Goal: Find contact information: Find contact information

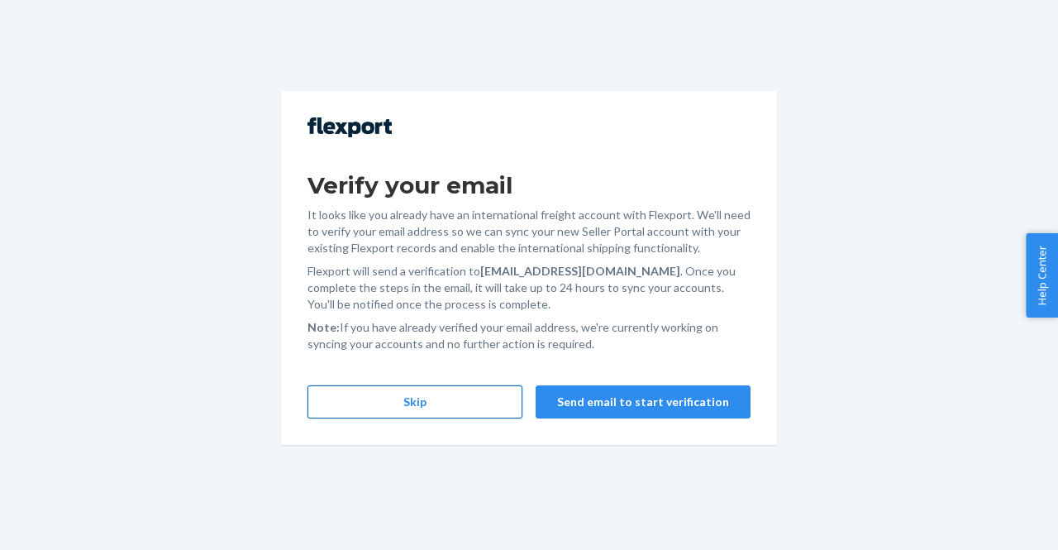
click at [486, 398] on button "Skip" at bounding box center [414, 401] width 215 height 33
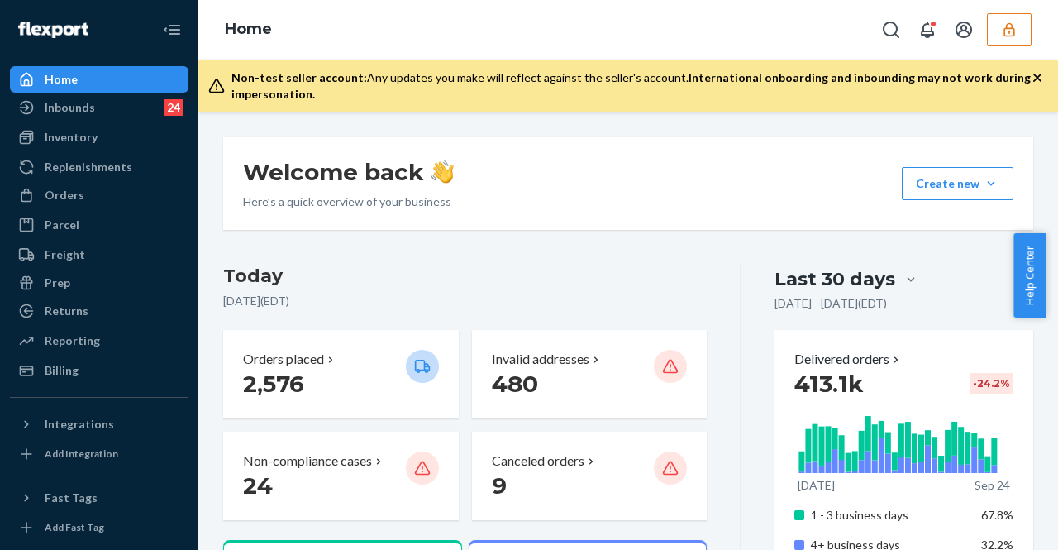
click at [1013, 32] on icon "button" at bounding box center [1009, 29] width 17 height 17
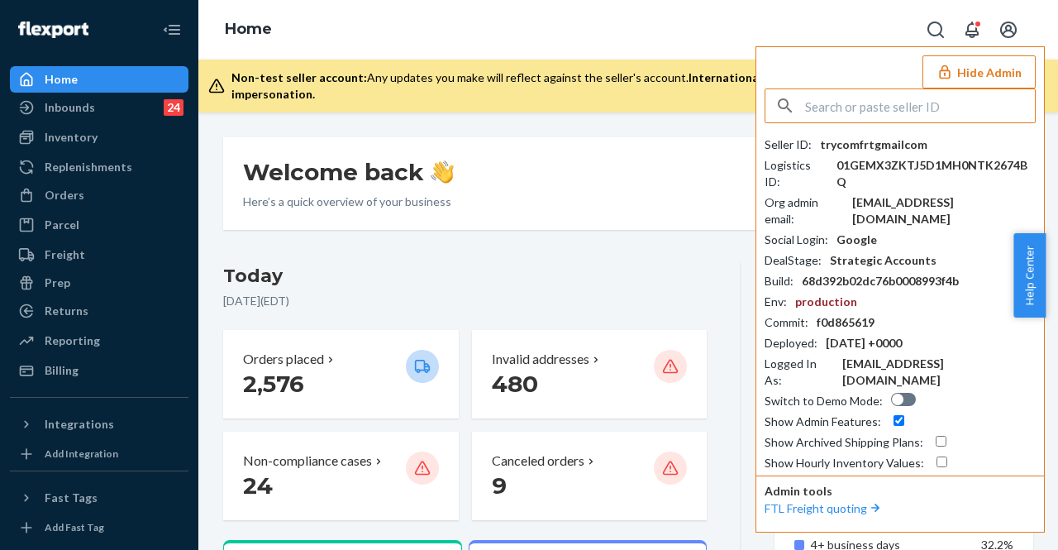
click at [851, 110] on input "text" at bounding box center [920, 105] width 230 height 33
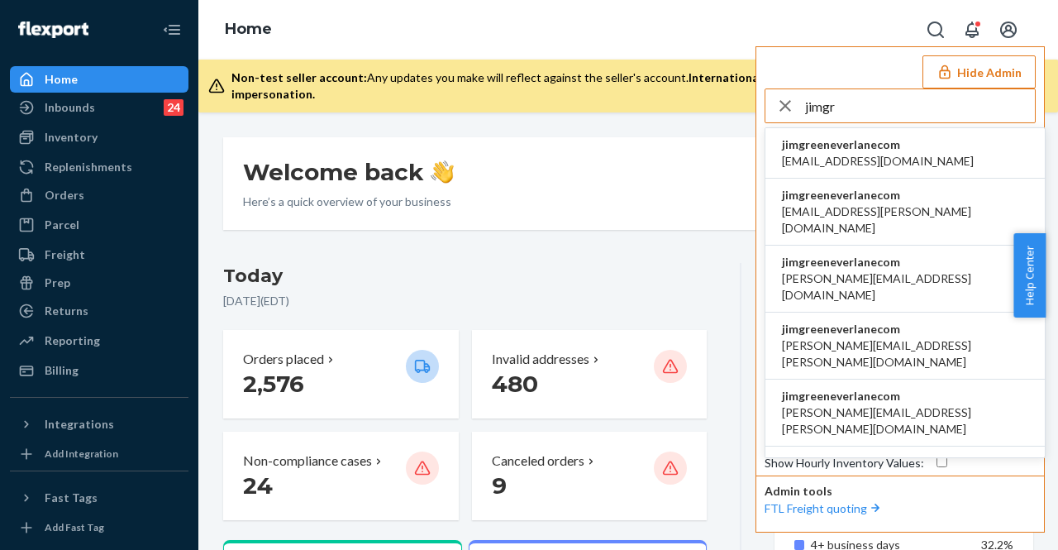
type input "jimgr"
click at [831, 155] on span "accounting@everlane.com" at bounding box center [878, 161] width 192 height 17
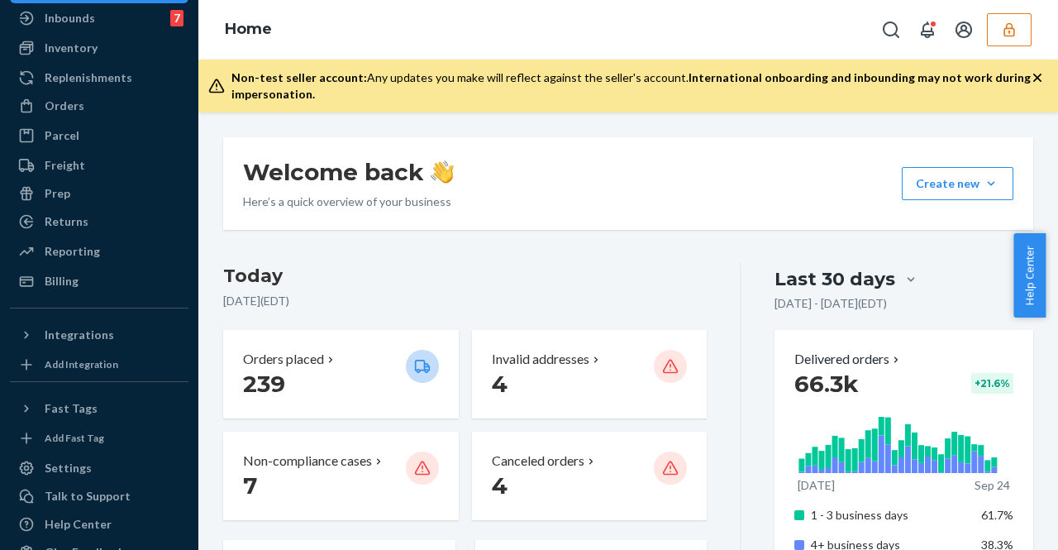
scroll to position [124, 0]
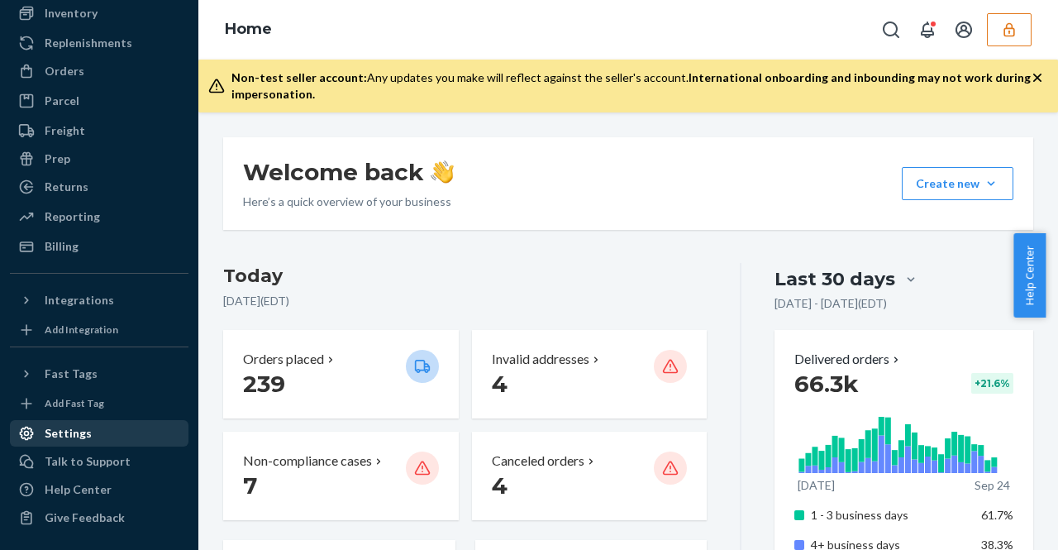
click at [116, 427] on div "Settings" at bounding box center [99, 433] width 175 height 23
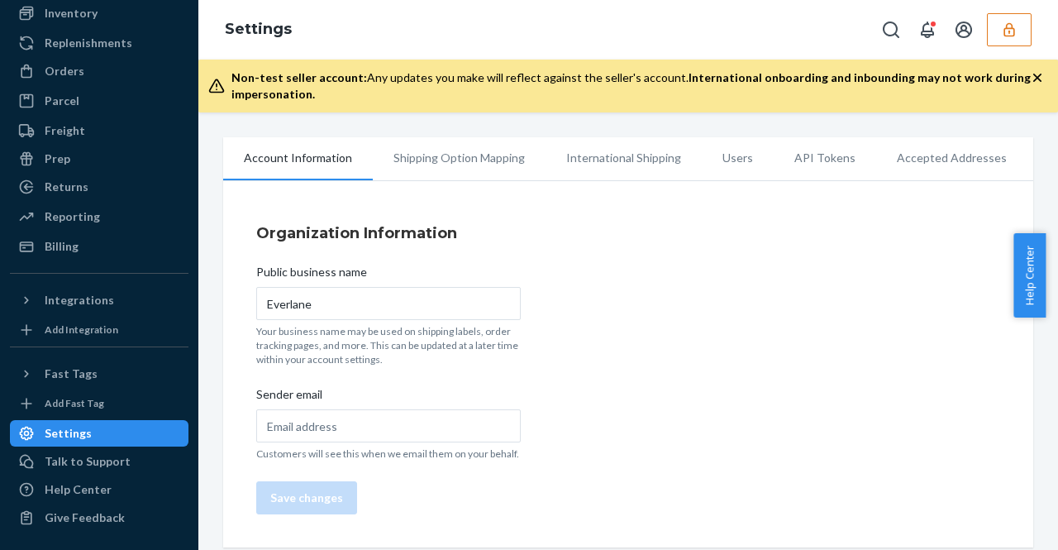
click at [732, 164] on li "Users" at bounding box center [738, 157] width 72 height 41
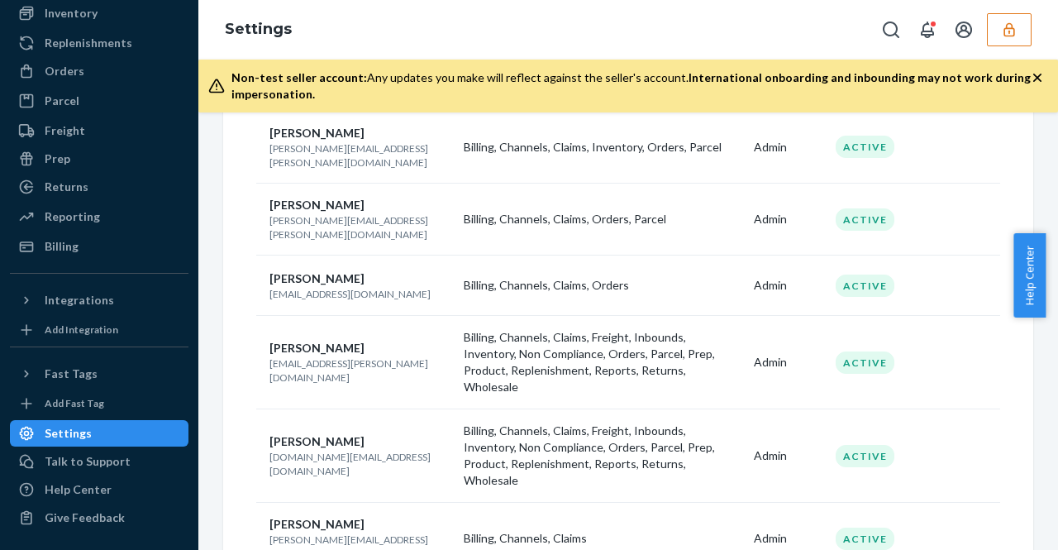
scroll to position [331, 0]
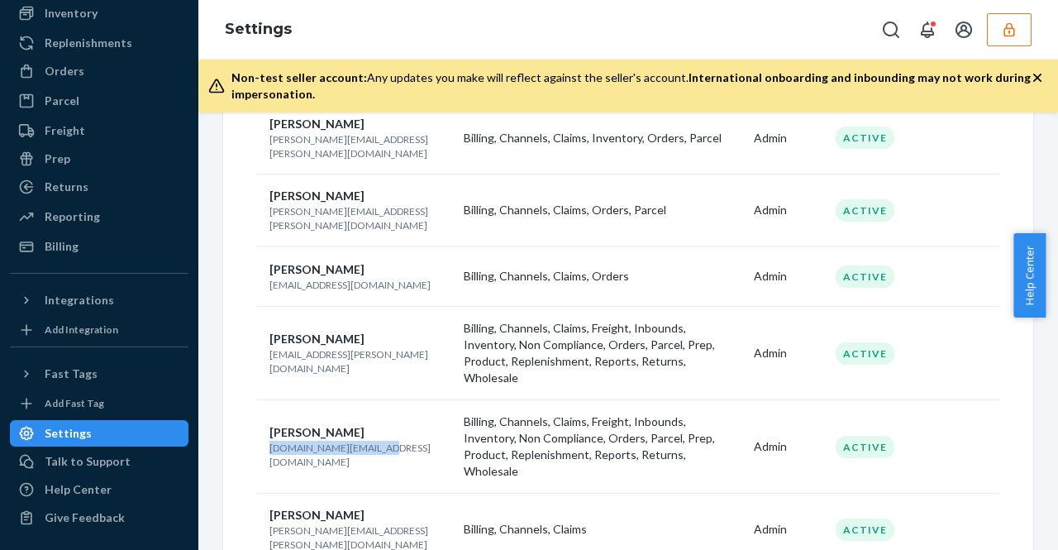
drag, startPoint x: 265, startPoint y: 395, endPoint x: 397, endPoint y: 389, distance: 131.5
click at [397, 400] on td "Jim Green jim.green@everlane.com" at bounding box center [356, 446] width 201 height 93
copy p "jim.green@everlane.com"
drag, startPoint x: 269, startPoint y: 318, endPoint x: 422, endPoint y: 311, distance: 153.1
click at [422, 347] on p "dahlia.davidovits@everlane.com" at bounding box center [359, 361] width 181 height 28
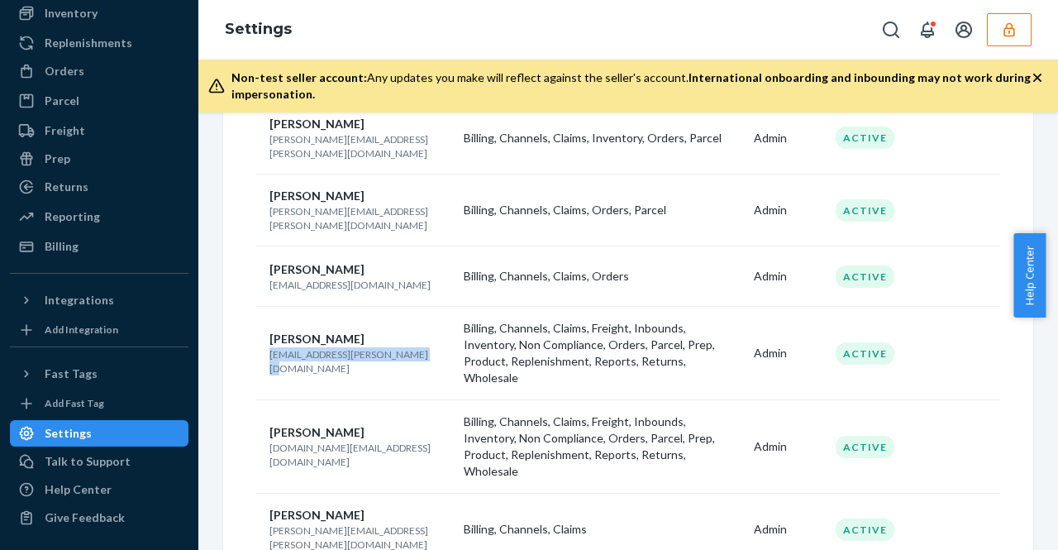
copy p "dahlia.davidovits@everlane.com"
click at [407, 441] on p "jim.green@everlane.com" at bounding box center [359, 455] width 181 height 28
click at [374, 441] on p "jim.green@everlane.com" at bounding box center [359, 455] width 181 height 28
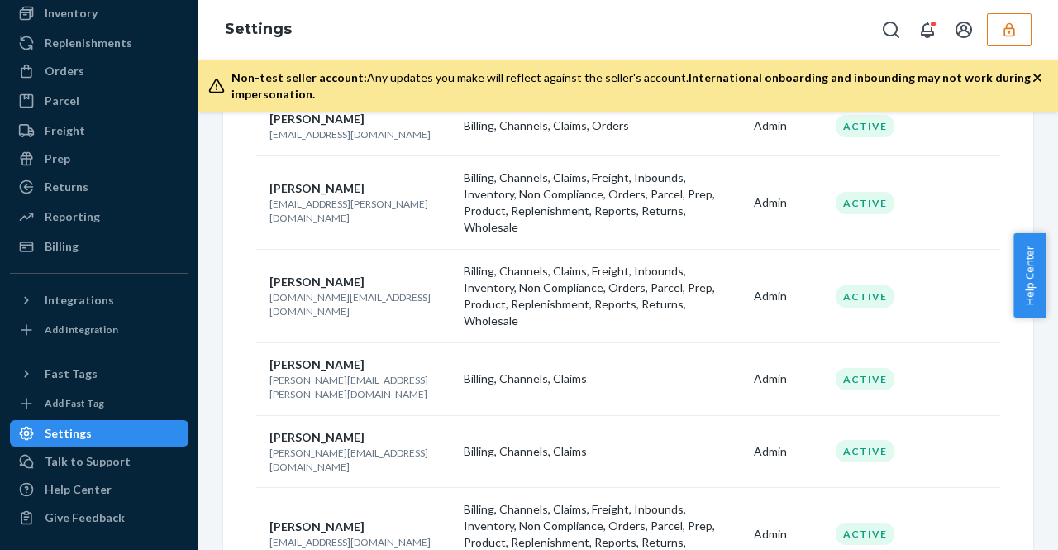
scroll to position [496, 0]
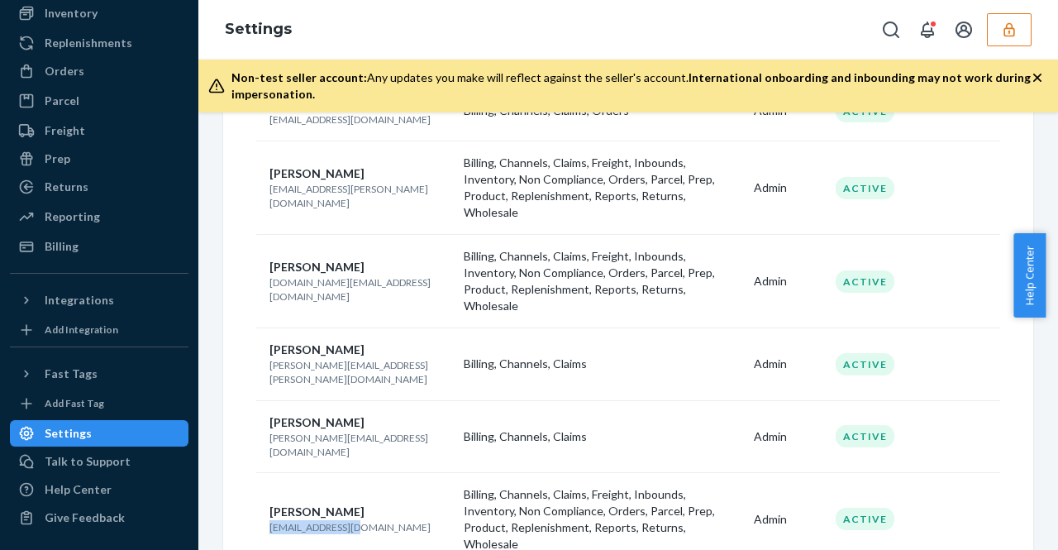
drag, startPoint x: 357, startPoint y: 425, endPoint x: 267, endPoint y: 429, distance: 90.2
click at [267, 472] on td "Mark Urich mark@everlane.com" at bounding box center [356, 518] width 201 height 93
copy p "mark@everlane.com"
drag, startPoint x: 384, startPoint y: 501, endPoint x: 274, endPoint y: 505, distance: 110.0
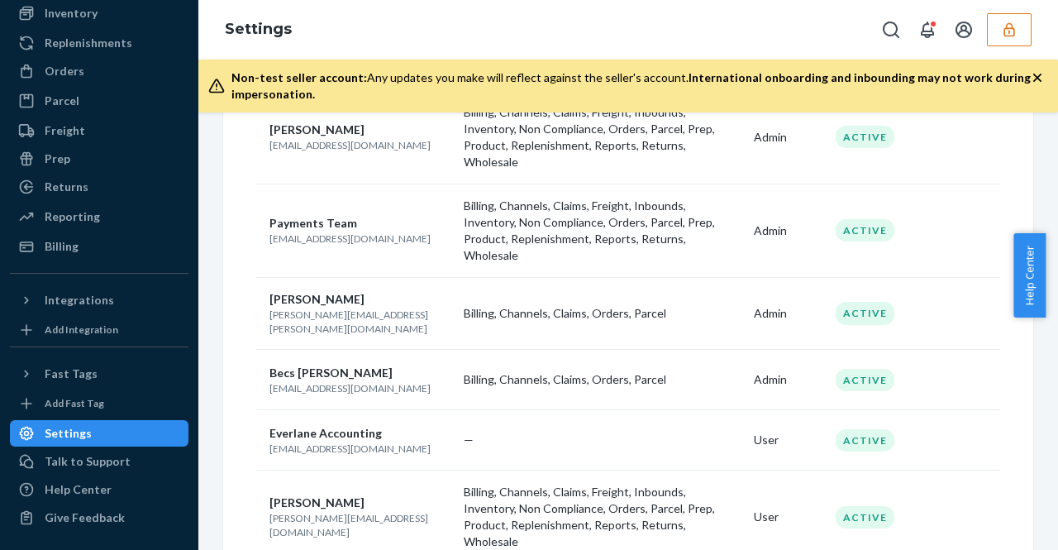
scroll to position [909, 0]
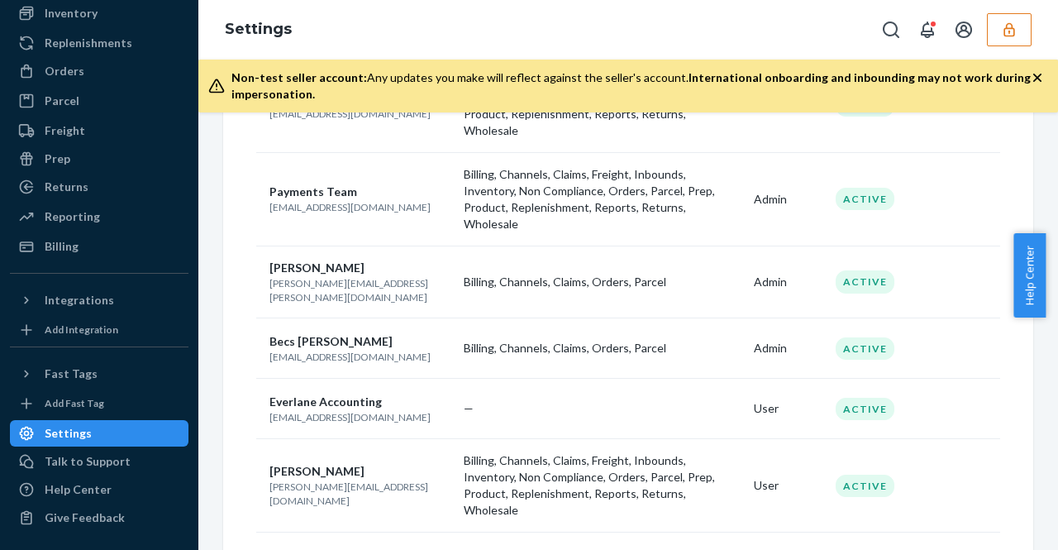
drag, startPoint x: 364, startPoint y: 422, endPoint x: 269, endPoint y: 438, distance: 95.5
copy p "chrisd@everlane.com"
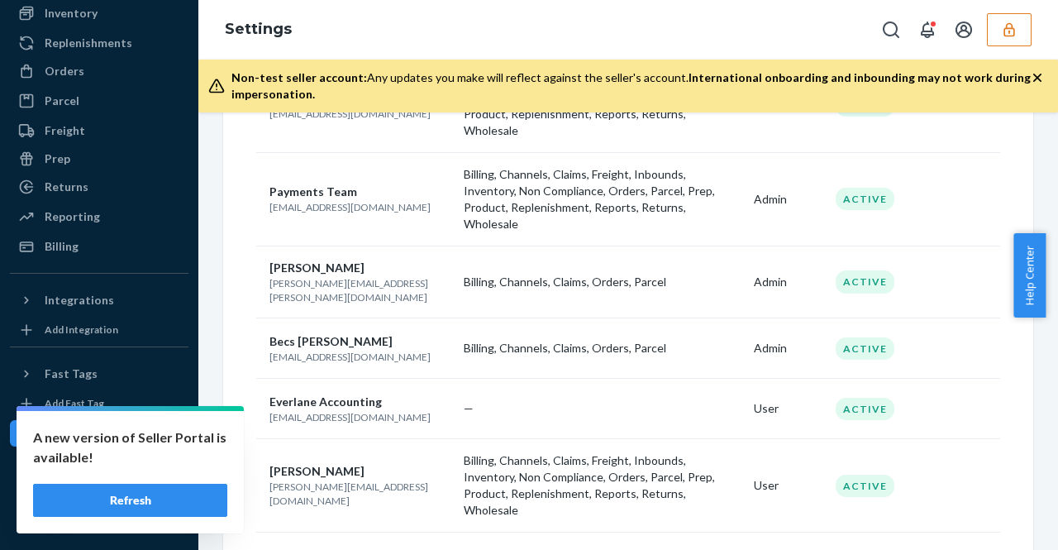
click at [1009, 32] on icon "button" at bounding box center [1008, 29] width 11 height 14
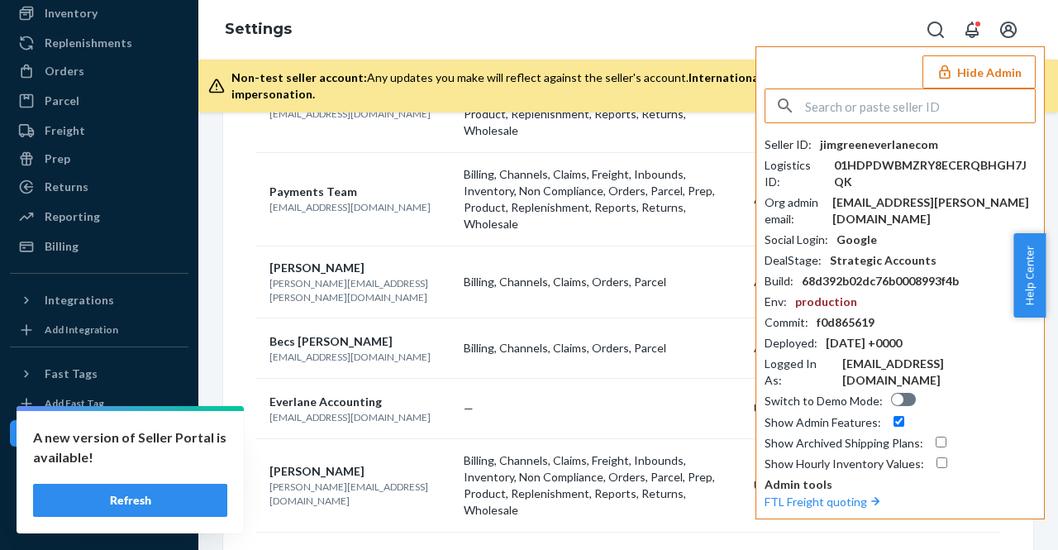
click at [846, 107] on input "text" at bounding box center [920, 105] width 230 height 33
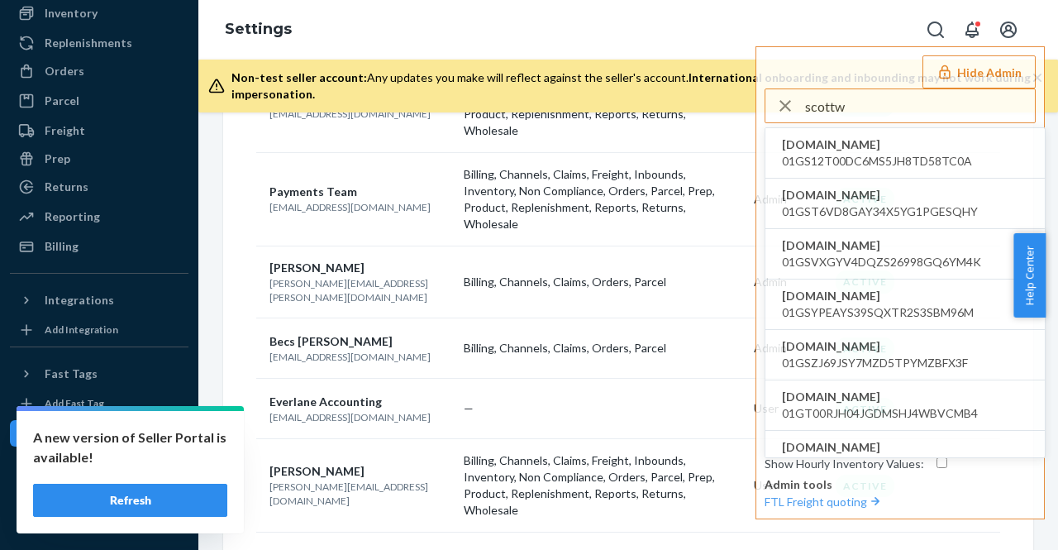
type input "scottw"
click at [174, 511] on button "Refresh" at bounding box center [130, 500] width 194 height 33
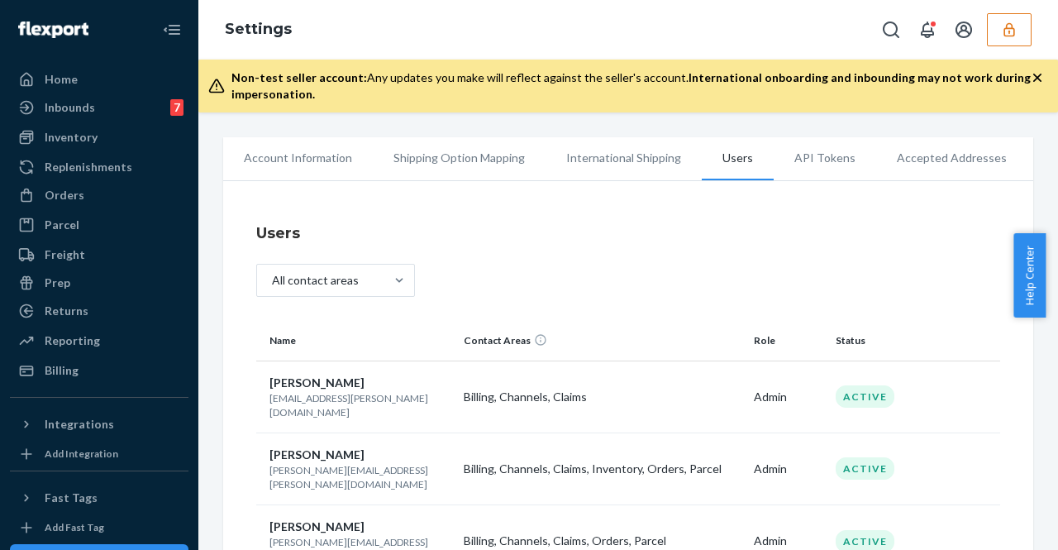
click at [1012, 29] on icon "button" at bounding box center [1009, 29] width 17 height 17
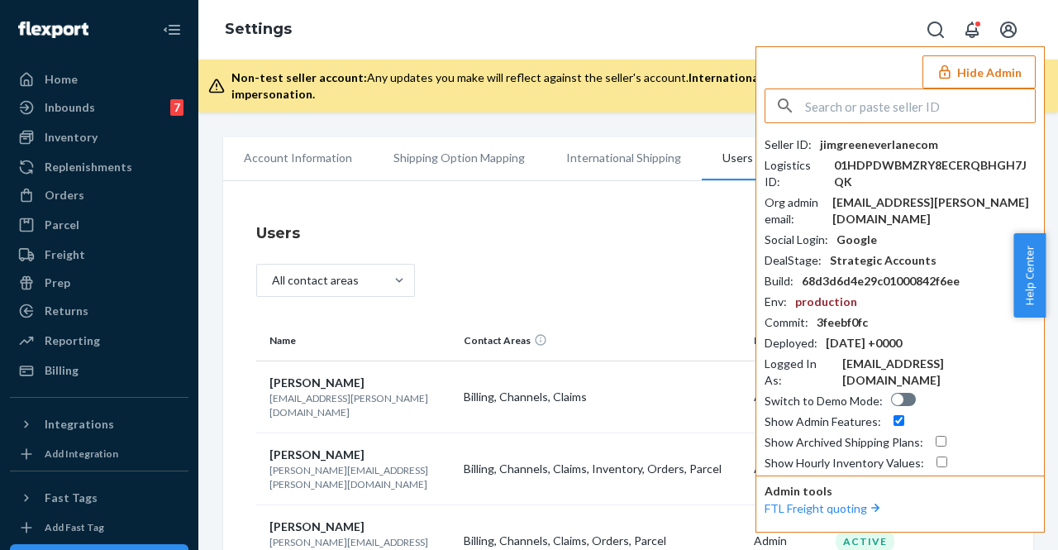
click at [846, 109] on input "text" at bounding box center [920, 105] width 230 height 33
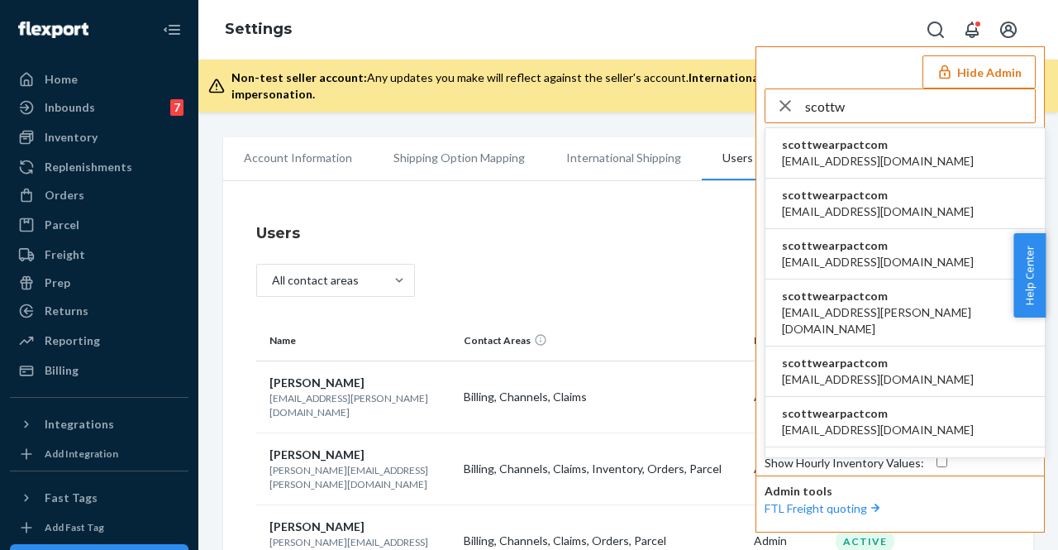
type input "scottw"
click at [855, 153] on span "[EMAIL_ADDRESS][DOMAIN_NAME]" at bounding box center [878, 161] width 192 height 17
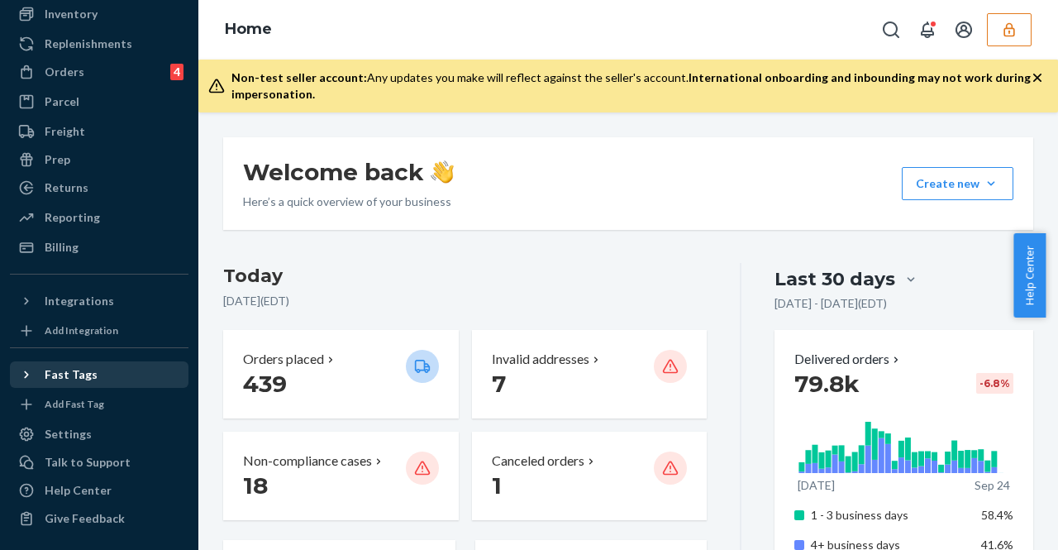
scroll to position [124, 0]
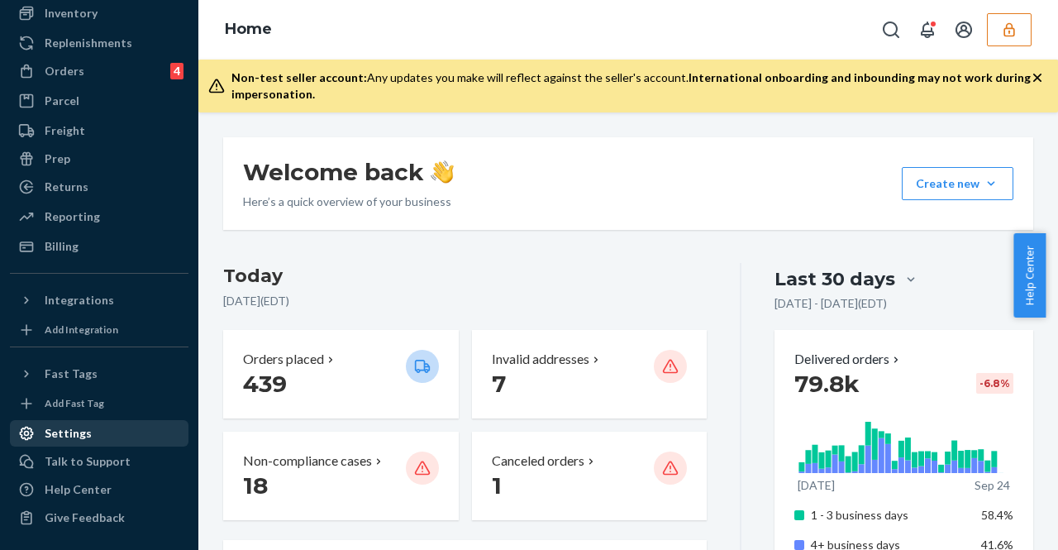
click at [98, 436] on div "Settings" at bounding box center [99, 433] width 175 height 23
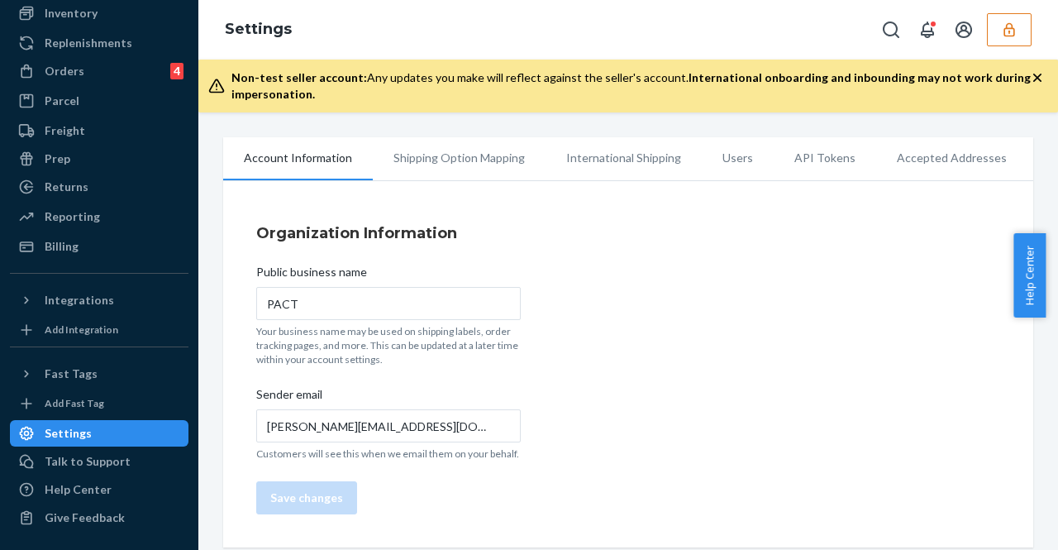
click at [740, 163] on li "Users" at bounding box center [738, 157] width 72 height 41
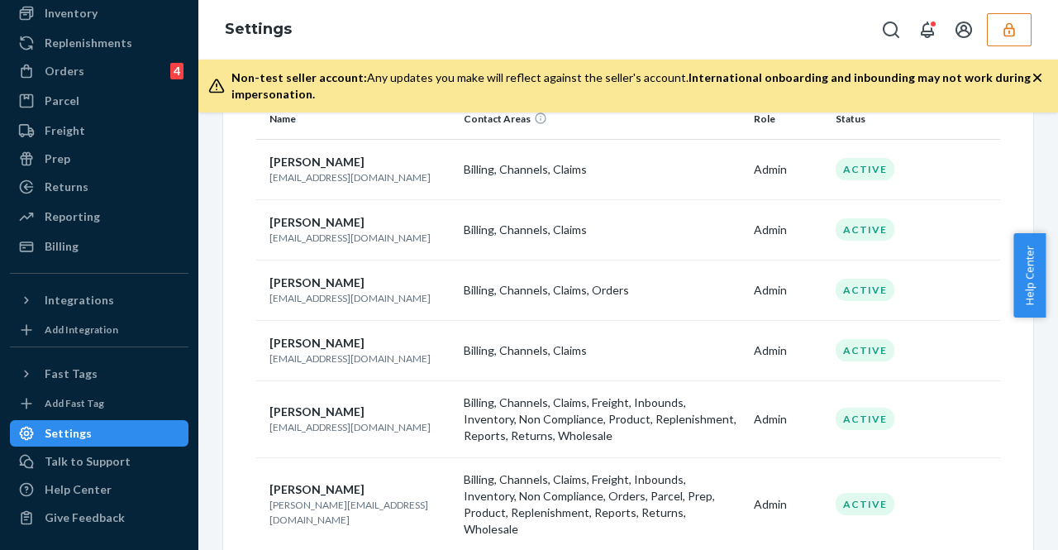
scroll to position [248, 0]
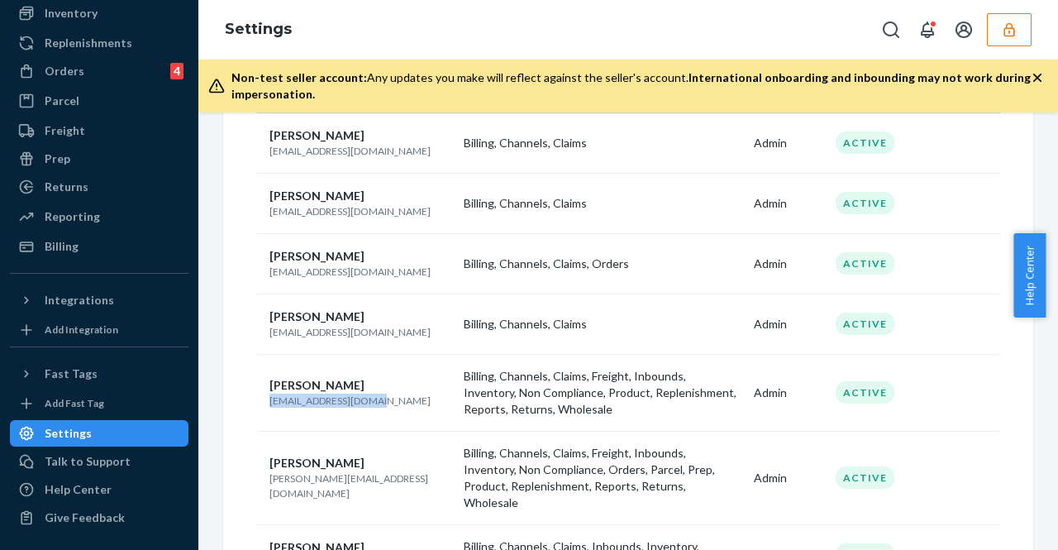
drag, startPoint x: 271, startPoint y: 403, endPoint x: 377, endPoint y: 403, distance: 105.8
click at [377, 403] on p "mkrieger@wearpact.com" at bounding box center [359, 400] width 181 height 14
copy p "mkrieger@wearpact.com"
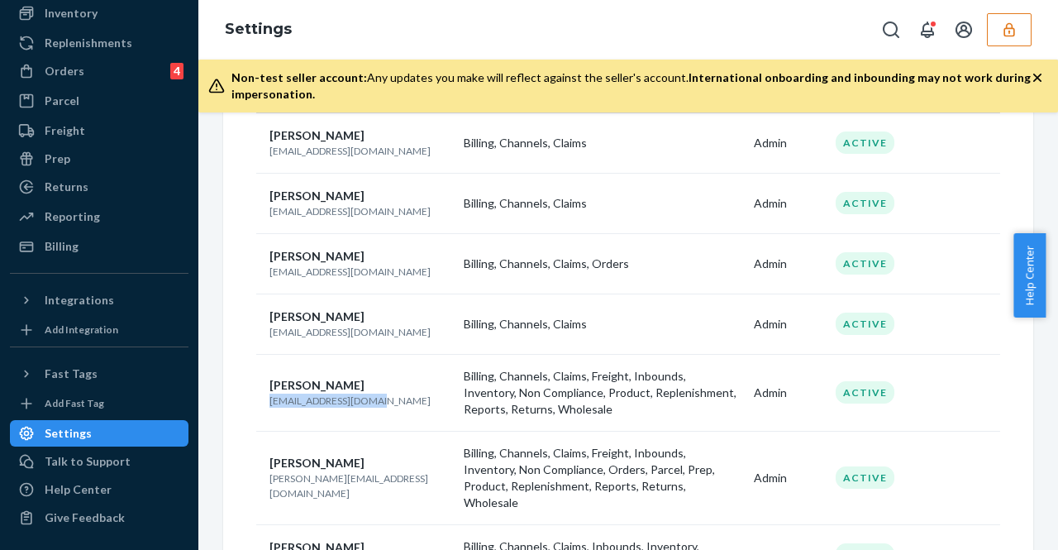
scroll to position [372, 0]
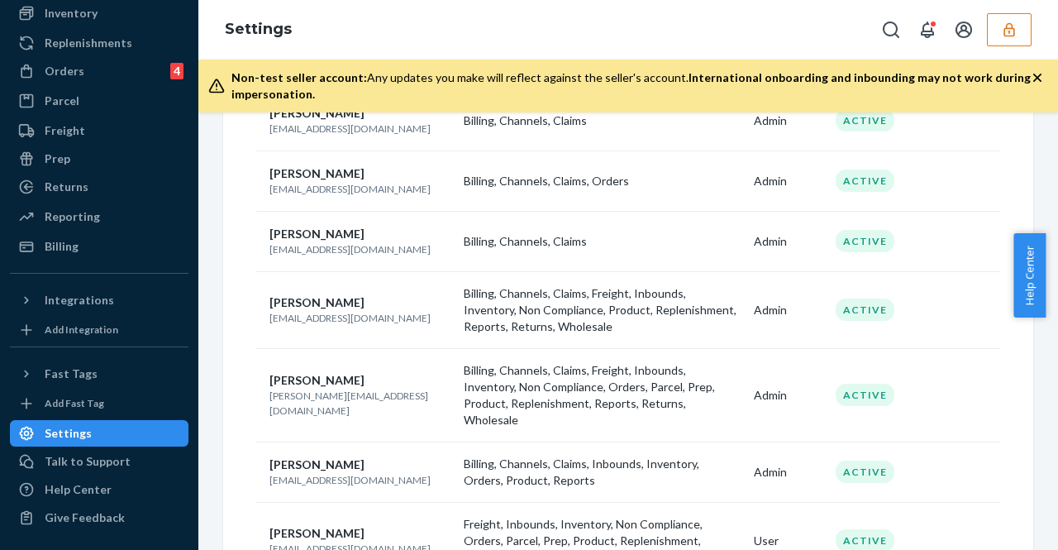
click at [354, 384] on div "Scott Moore" at bounding box center [359, 380] width 181 height 17
drag, startPoint x: 360, startPoint y: 392, endPoint x: 270, endPoint y: 401, distance: 90.5
click at [270, 401] on td "Scott Moore scott@wearpact.com" at bounding box center [356, 394] width 201 height 93
copy p "scott@wearpact.com"
click at [991, 34] on button "button" at bounding box center [1009, 29] width 45 height 33
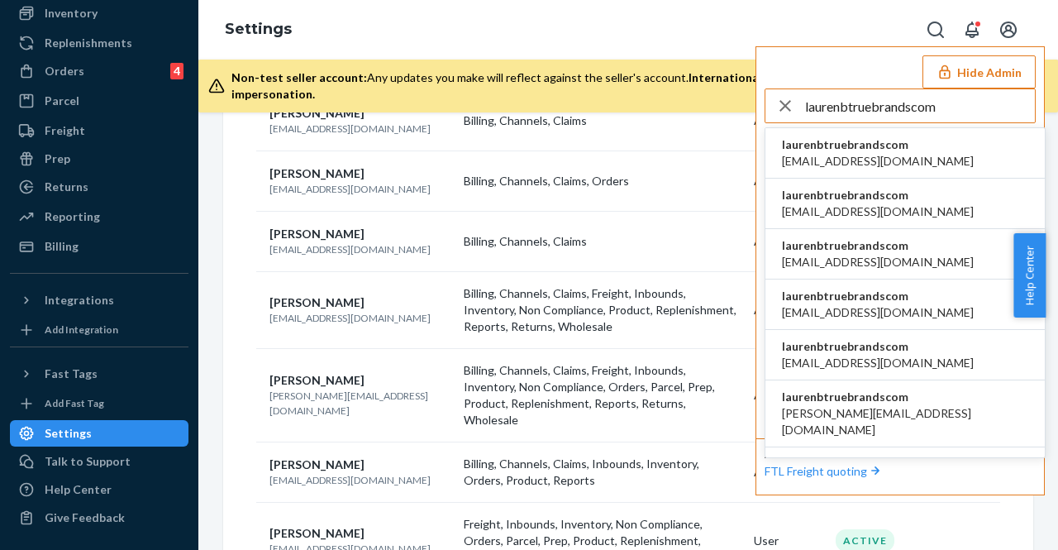
type input "laurenbtruebrandscom"
click at [862, 154] on span "angelogarcia@truebrands.com" at bounding box center [878, 161] width 192 height 17
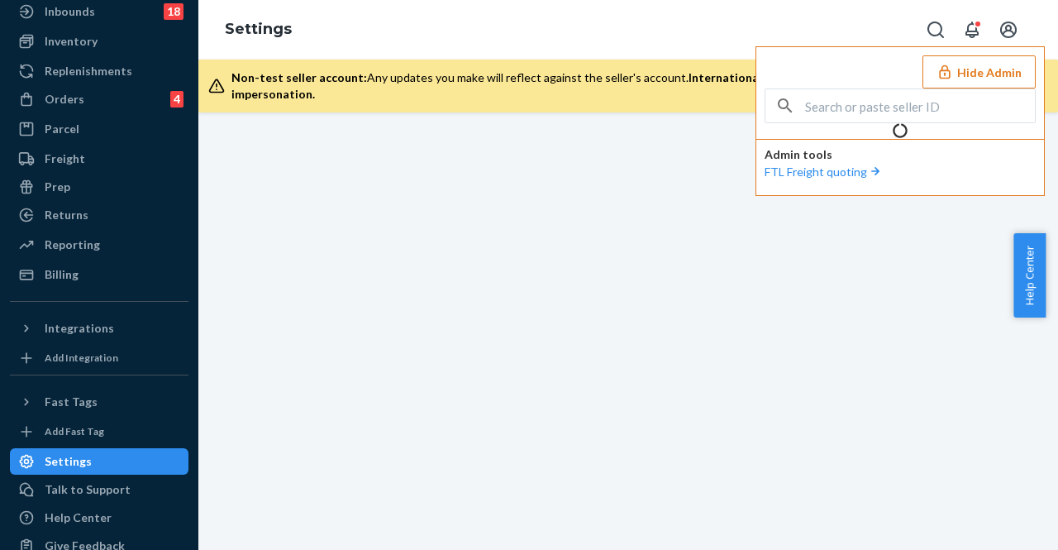
scroll to position [124, 0]
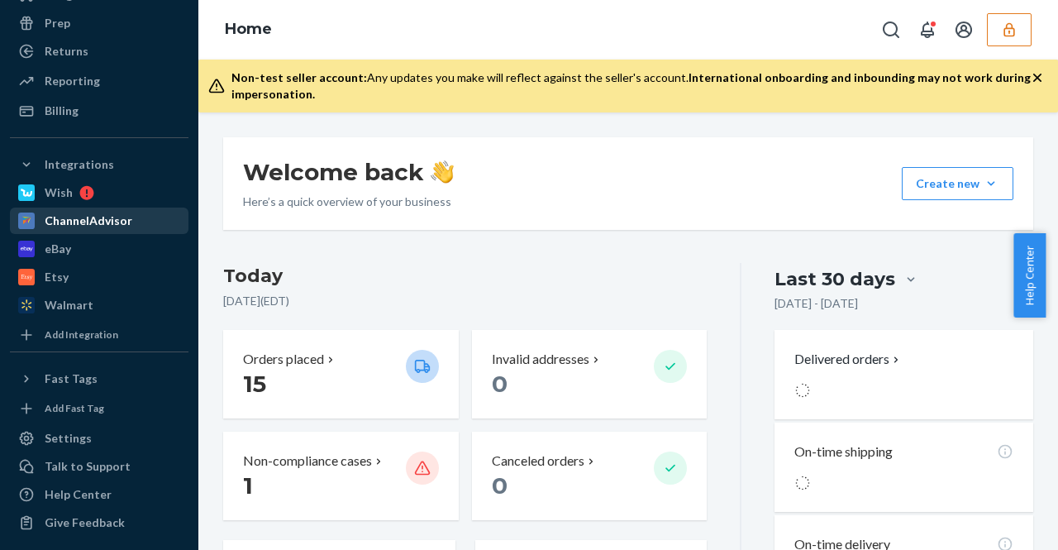
scroll to position [264, 0]
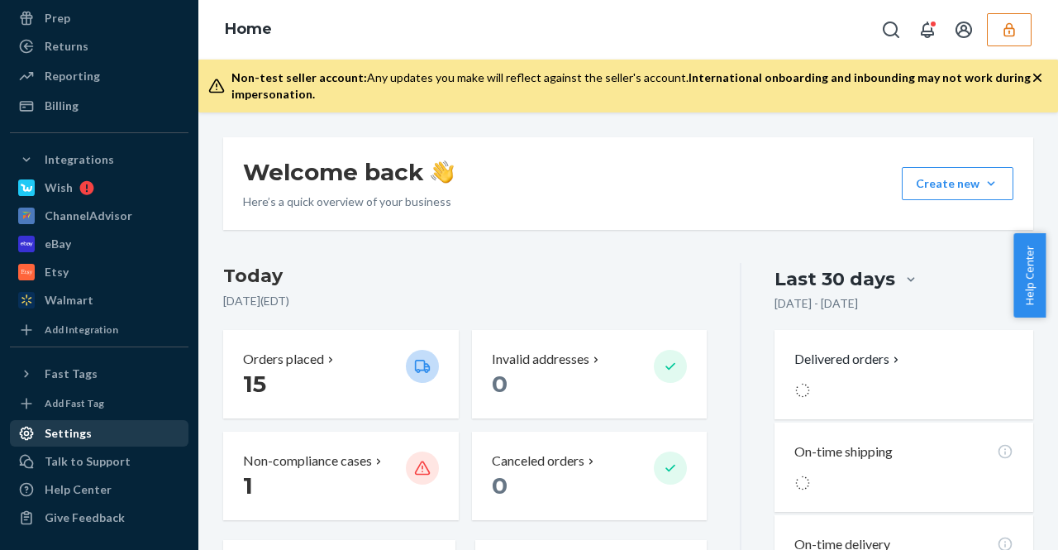
click at [137, 433] on div "Settings" at bounding box center [99, 433] width 175 height 23
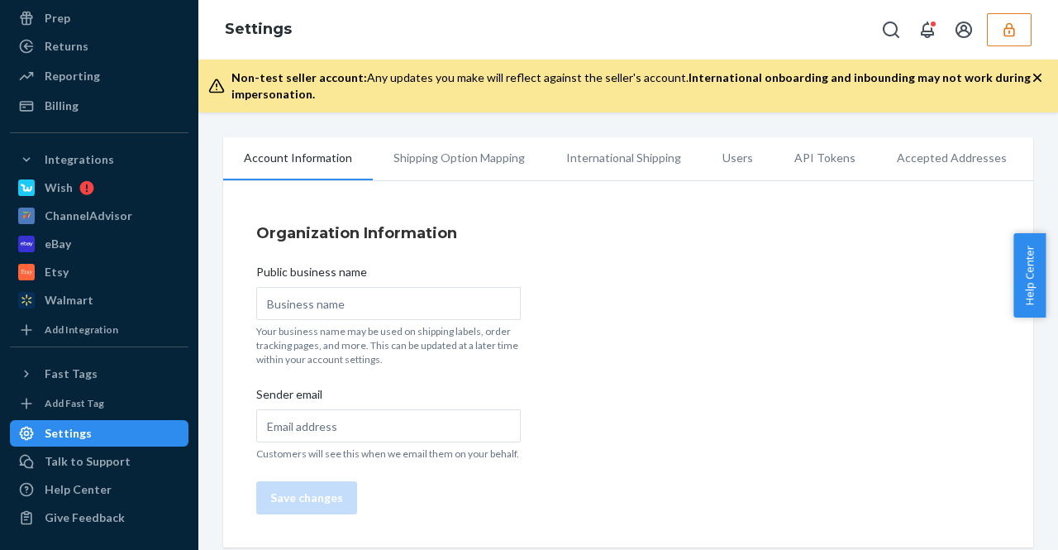
click at [741, 164] on li "Users" at bounding box center [738, 157] width 72 height 41
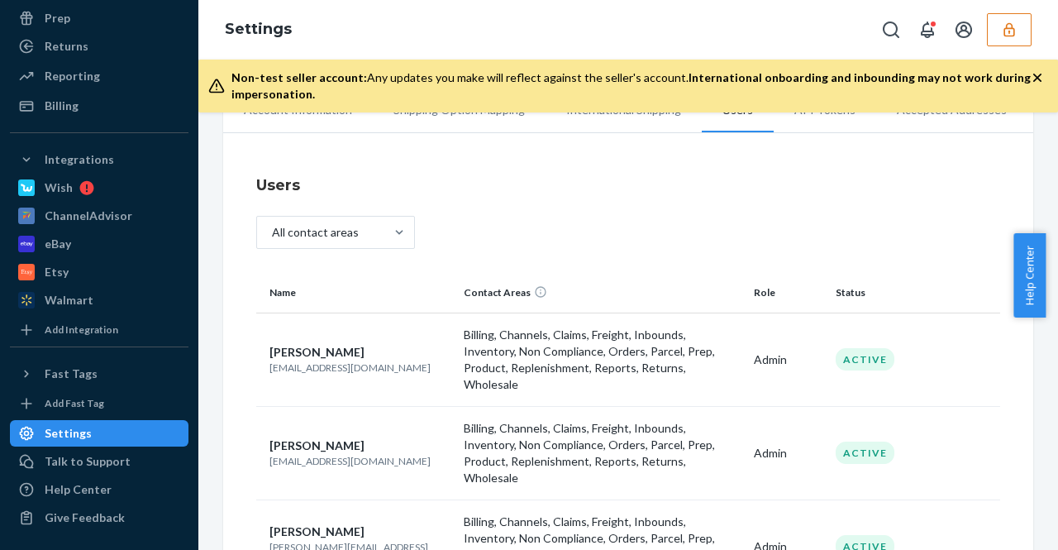
scroll to position [83, 0]
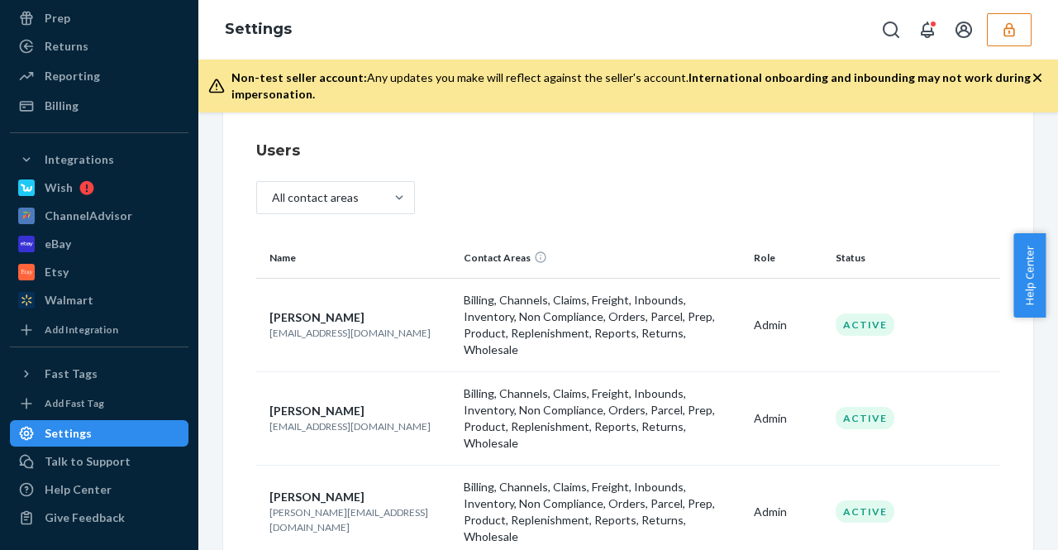
click at [274, 326] on p "christinasantiago@truebrands.com" at bounding box center [359, 333] width 181 height 14
drag, startPoint x: 270, startPoint y: 327, endPoint x: 420, endPoint y: 328, distance: 149.6
click at [420, 328] on p "christinasantiago@truebrands.com" at bounding box center [359, 333] width 181 height 14
copy p "christinasantiago@truebrands.com"
drag, startPoint x: 270, startPoint y: 401, endPoint x: 400, endPoint y: 403, distance: 129.8
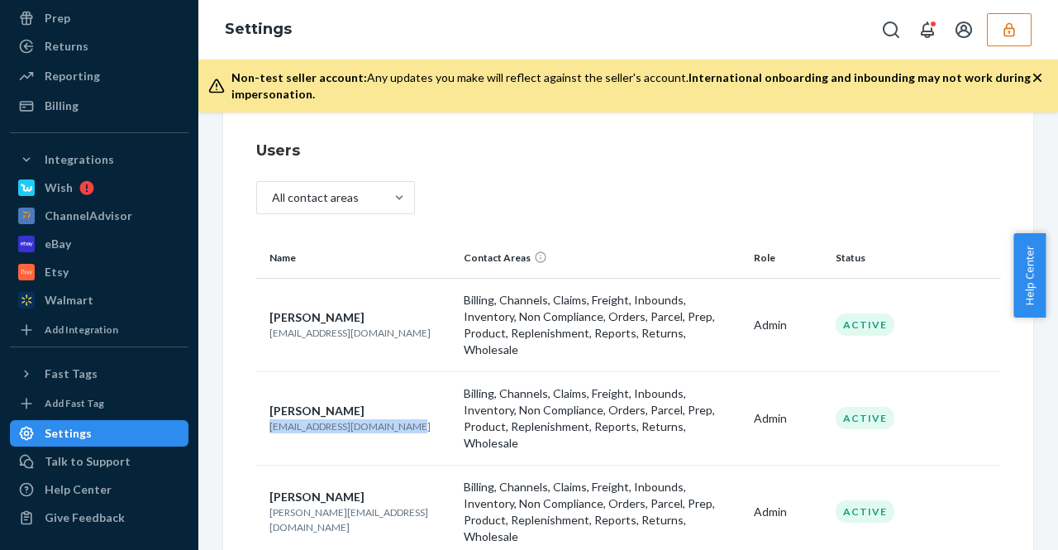
click at [400, 419] on p "elenadasalla@truebrands.com" at bounding box center [359, 426] width 181 height 14
copy p "elenadasalla@truebrands.com"
click at [349, 421] on td "Elena Dasalla Dasalla elenadasalla@truebrands.com" at bounding box center [356, 417] width 201 height 93
drag, startPoint x: 269, startPoint y: 480, endPoint x: 355, endPoint y: 486, distance: 86.2
click at [377, 495] on td "Kamron Zadeh kamron@truebrands.com" at bounding box center [356, 510] width 201 height 93
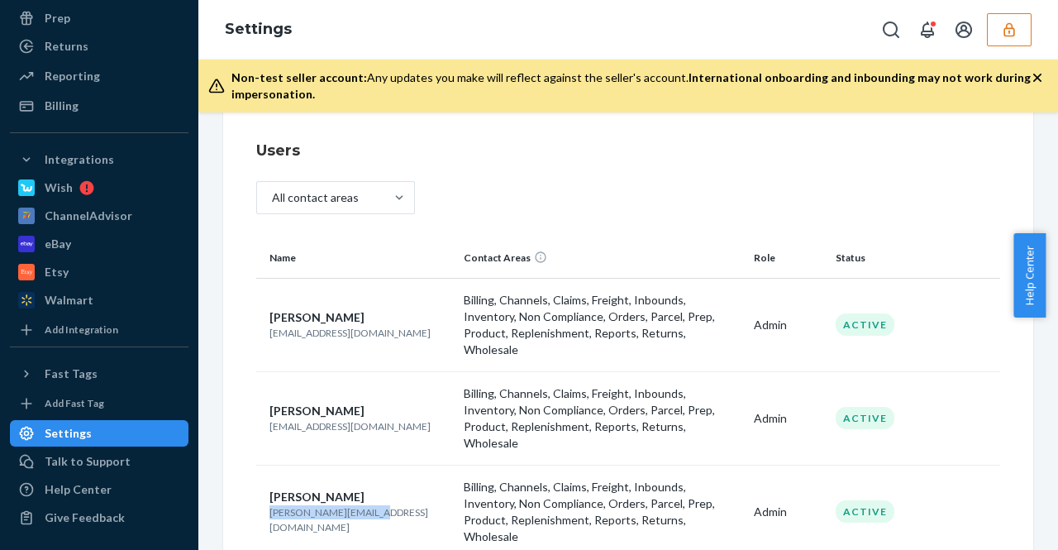
copy p "kamron@truebrands.com"
click at [1006, 31] on icon "button" at bounding box center [1009, 29] width 17 height 17
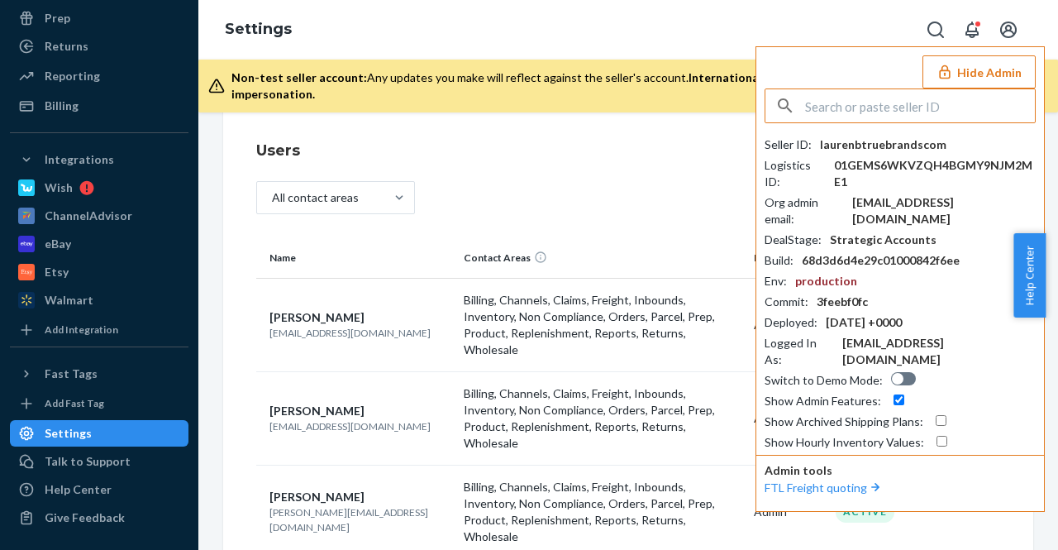
click at [818, 107] on input "text" at bounding box center [920, 105] width 230 height 33
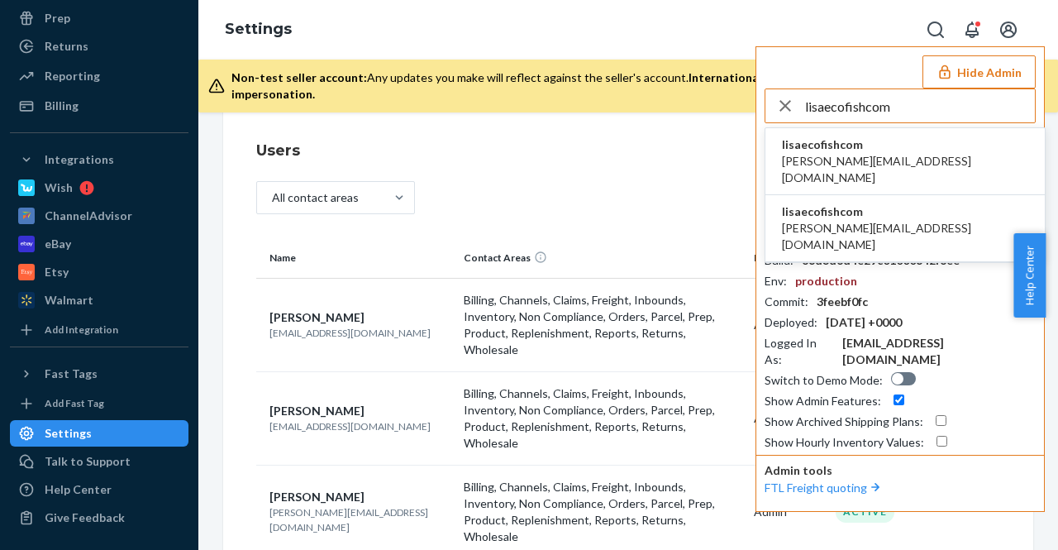
type input "lisaecofishcom"
click at [863, 150] on div "lisaecofishcom jaime@altano.pe" at bounding box center [905, 161] width 246 height 50
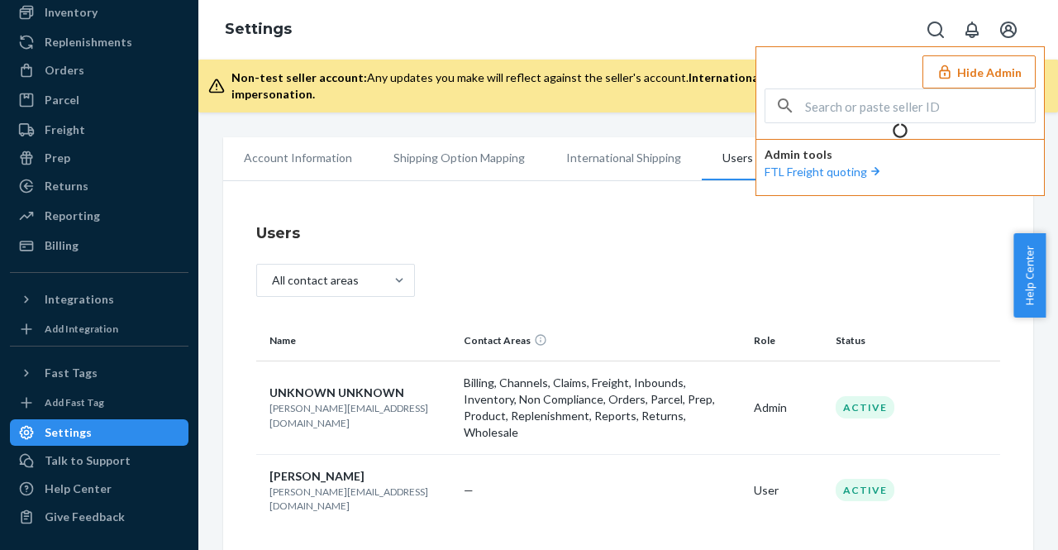
scroll to position [124, 0]
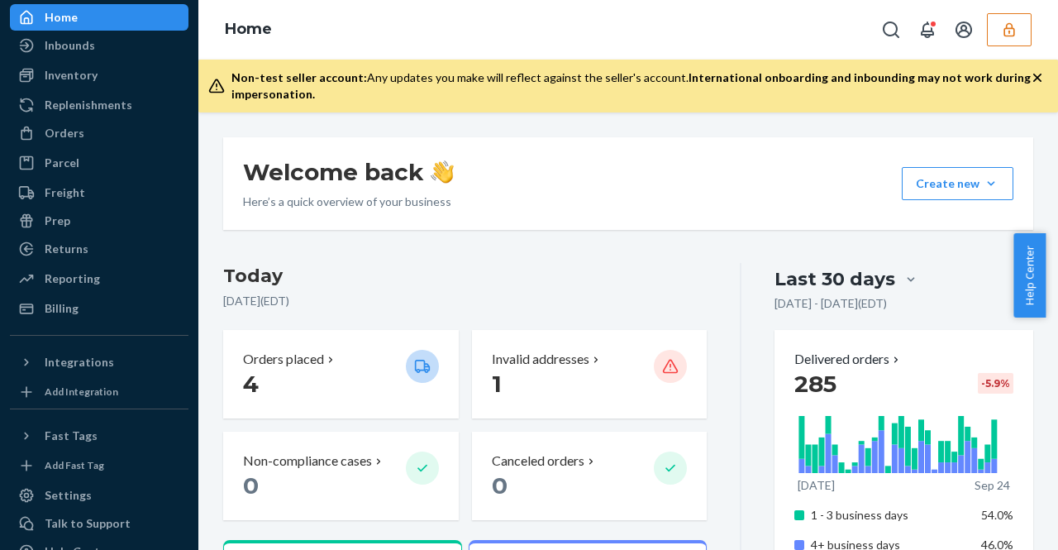
scroll to position [124, 0]
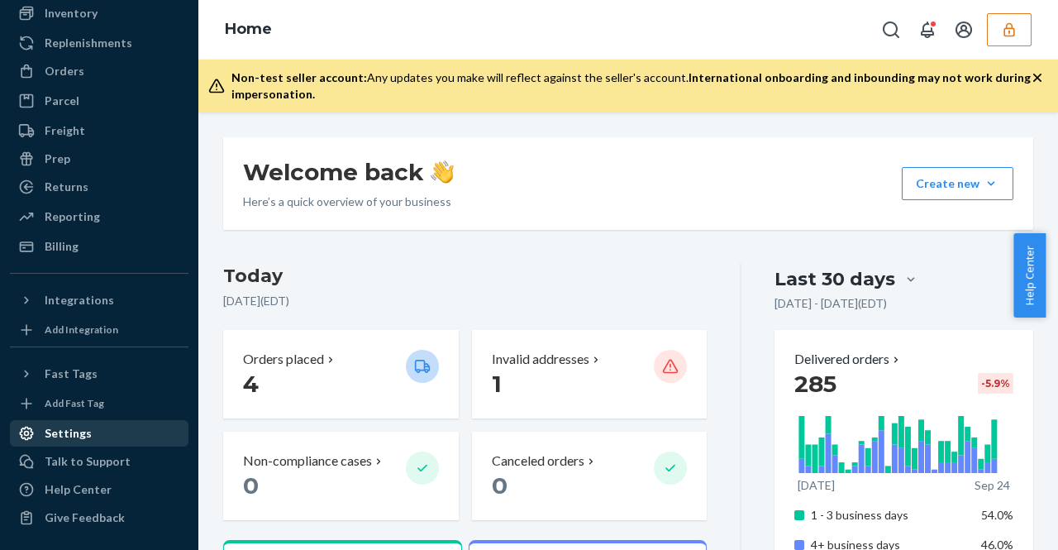
click at [126, 433] on div "Settings" at bounding box center [99, 433] width 175 height 23
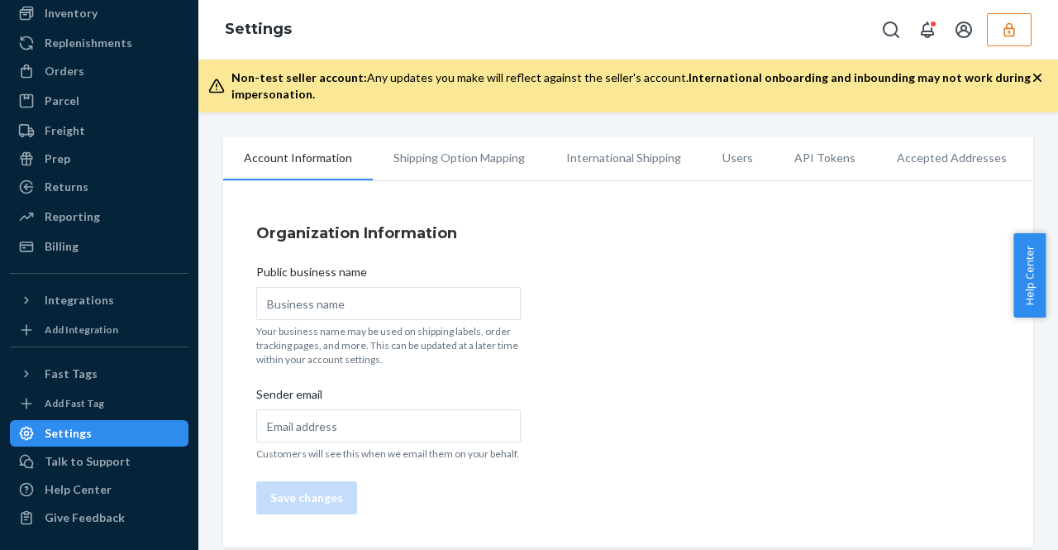
click at [724, 158] on li "Users" at bounding box center [738, 157] width 72 height 41
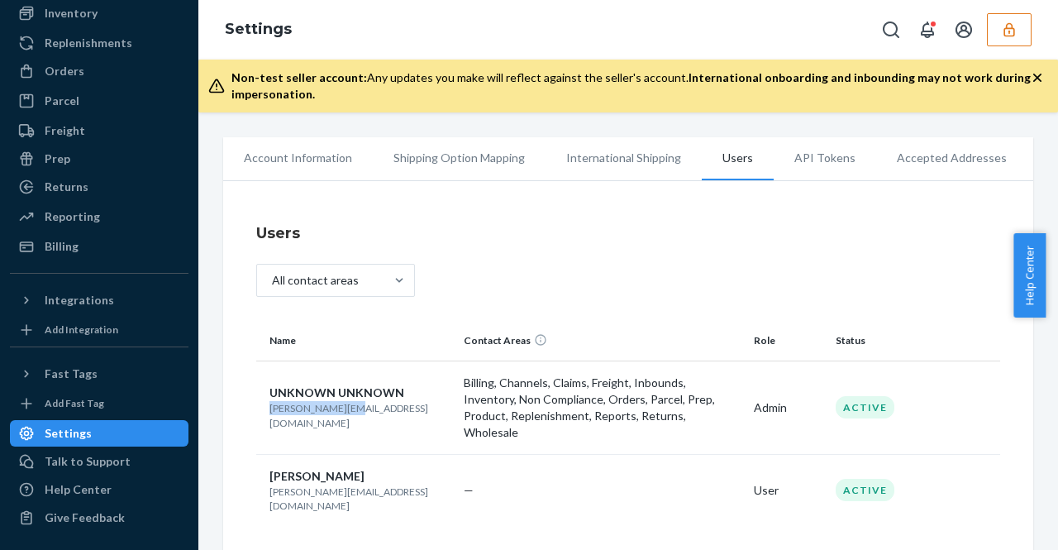
drag, startPoint x: 269, startPoint y: 407, endPoint x: 341, endPoint y: 412, distance: 72.1
click at [341, 412] on p "[PERSON_NAME][EMAIL_ADDRESS][DOMAIN_NAME]" at bounding box center [359, 415] width 181 height 28
copy p "[PERSON_NAME][EMAIL_ADDRESS][DOMAIN_NAME]"
click at [994, 31] on button "button" at bounding box center [1009, 29] width 45 height 33
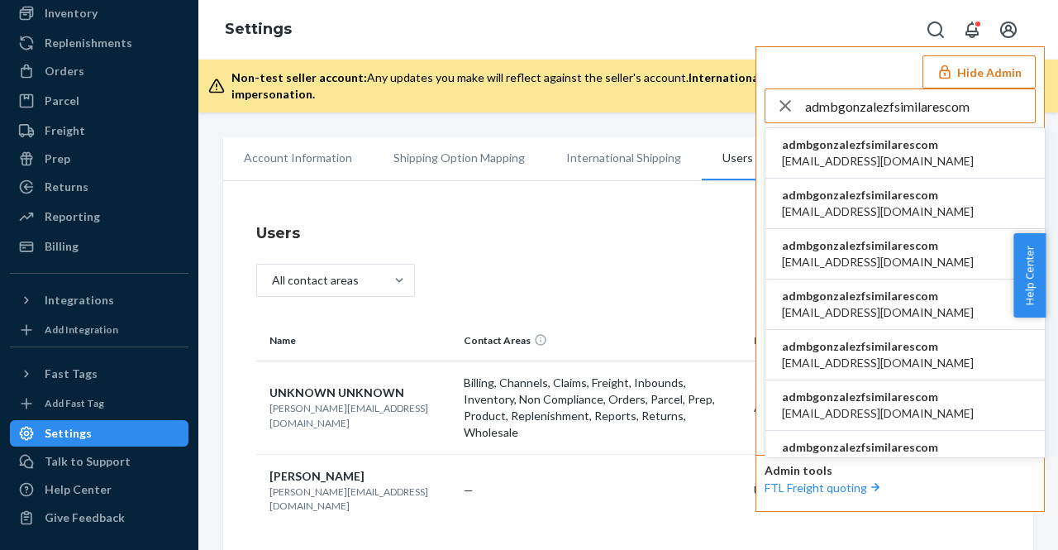
type input "admbgonzalezfsimilarescom"
click at [813, 153] on span "[EMAIL_ADDRESS][DOMAIN_NAME]" at bounding box center [878, 161] width 192 height 17
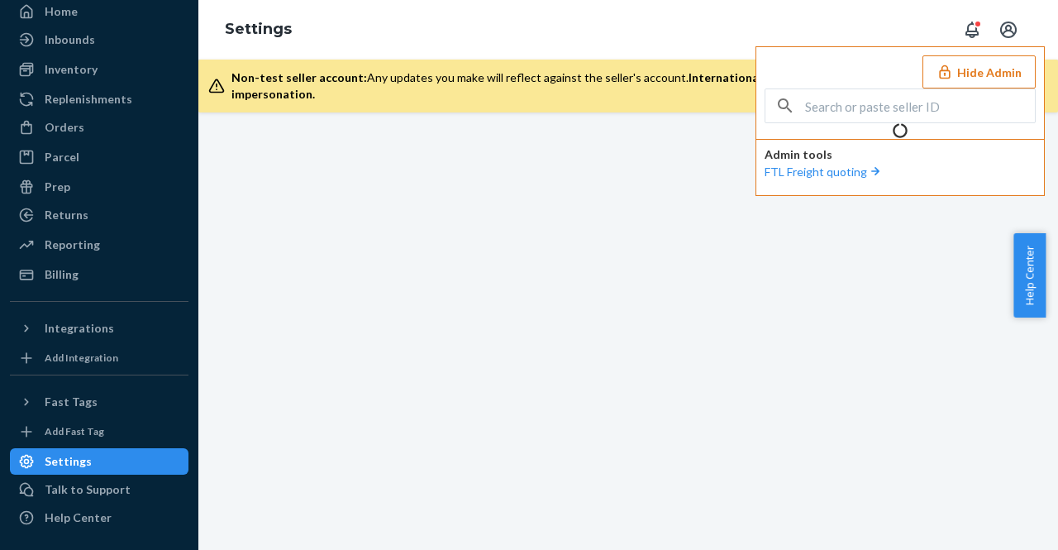
scroll to position [124, 0]
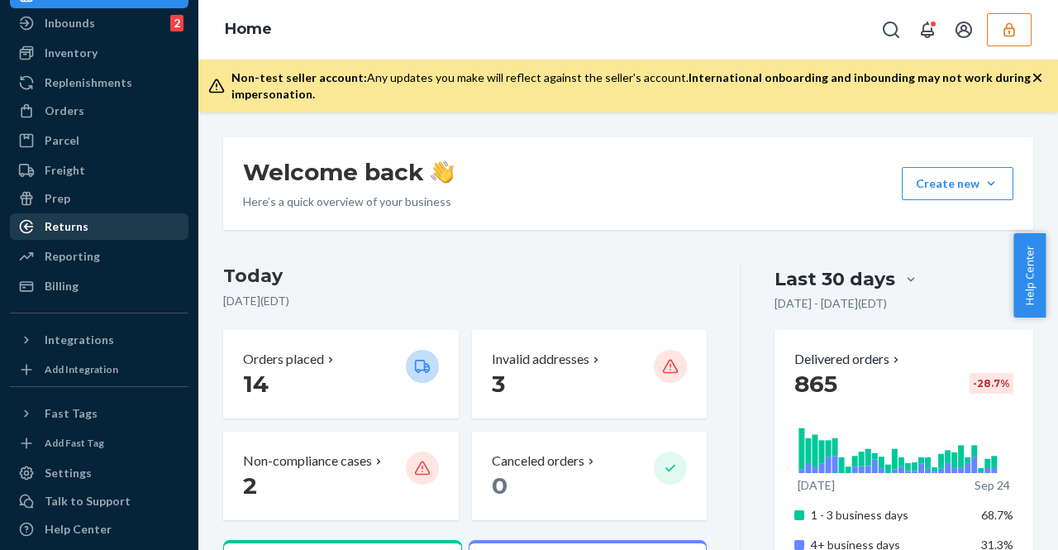
scroll to position [124, 0]
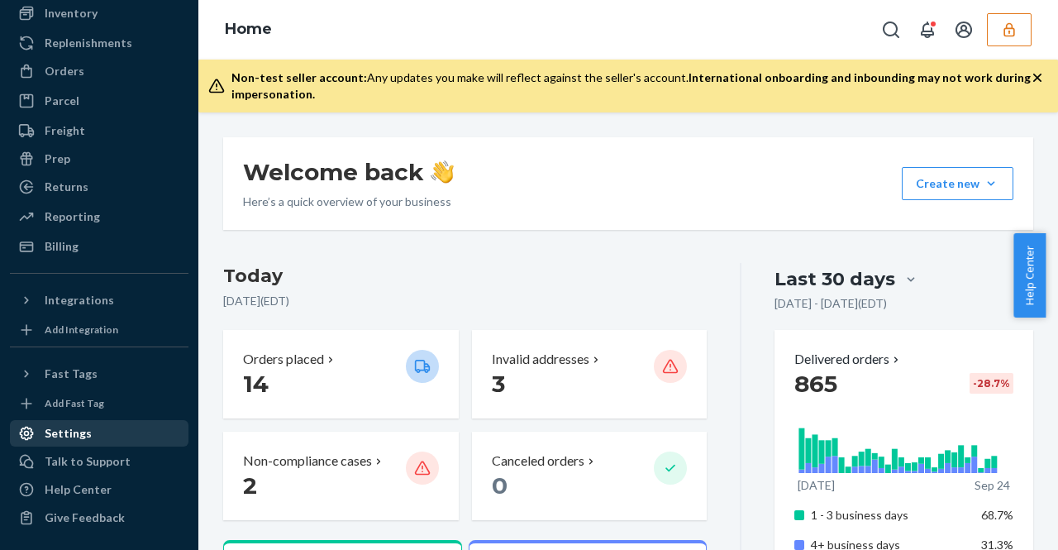
click at [140, 432] on div "Settings" at bounding box center [99, 433] width 175 height 23
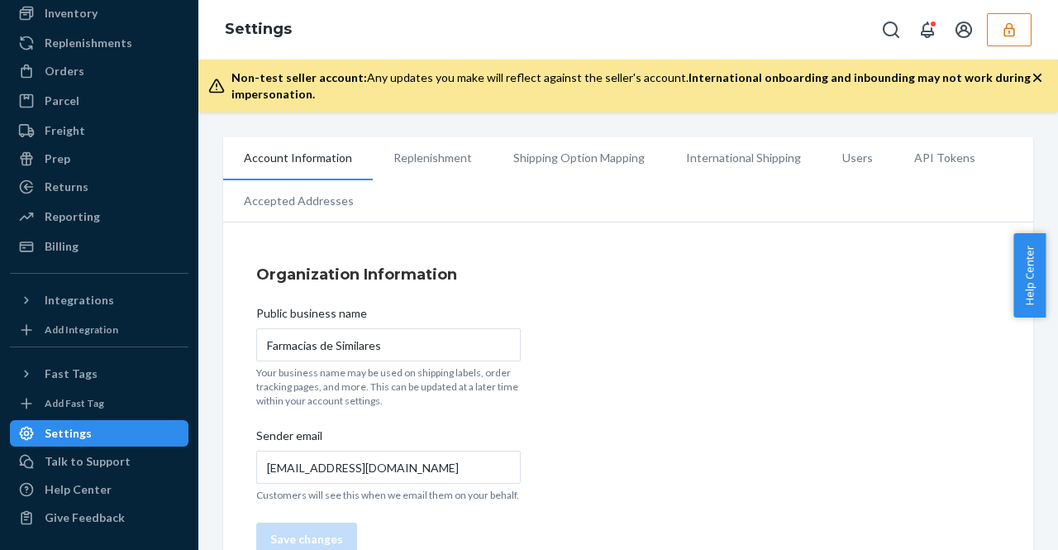
click at [735, 150] on li "International Shipping" at bounding box center [743, 157] width 156 height 41
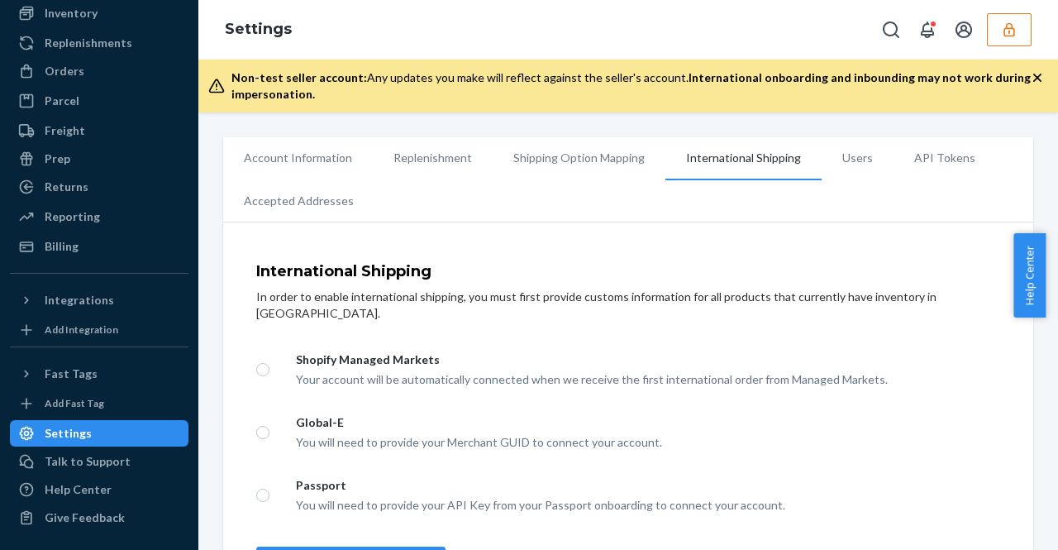
click at [851, 156] on li "Users" at bounding box center [858, 157] width 72 height 41
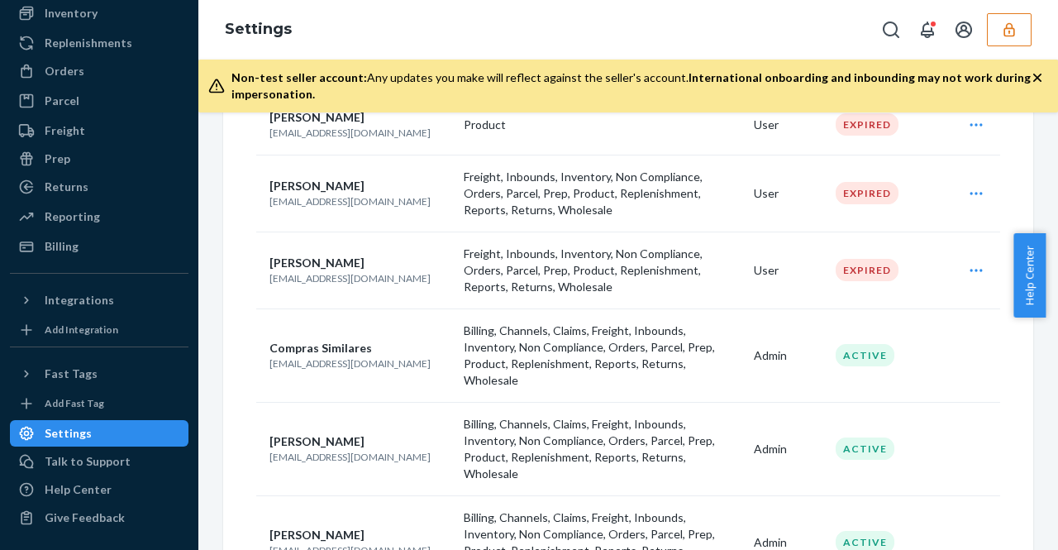
scroll to position [331, 0]
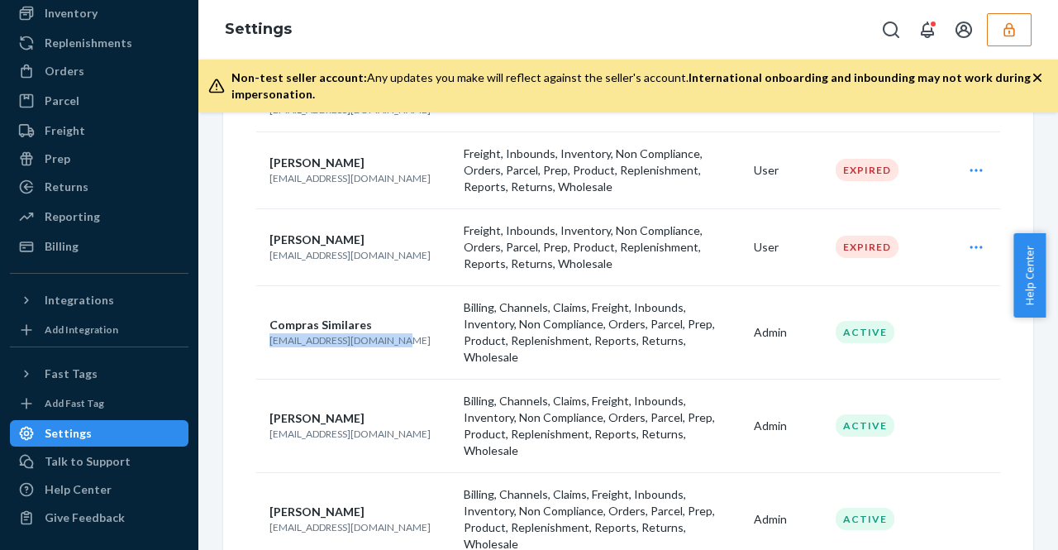
drag, startPoint x: 268, startPoint y: 331, endPoint x: 388, endPoint y: 334, distance: 120.7
click at [388, 334] on td "Compras Similares [EMAIL_ADDRESS][DOMAIN_NAME]" at bounding box center [356, 331] width 201 height 93
copy p "[EMAIL_ADDRESS][DOMAIN_NAME]"
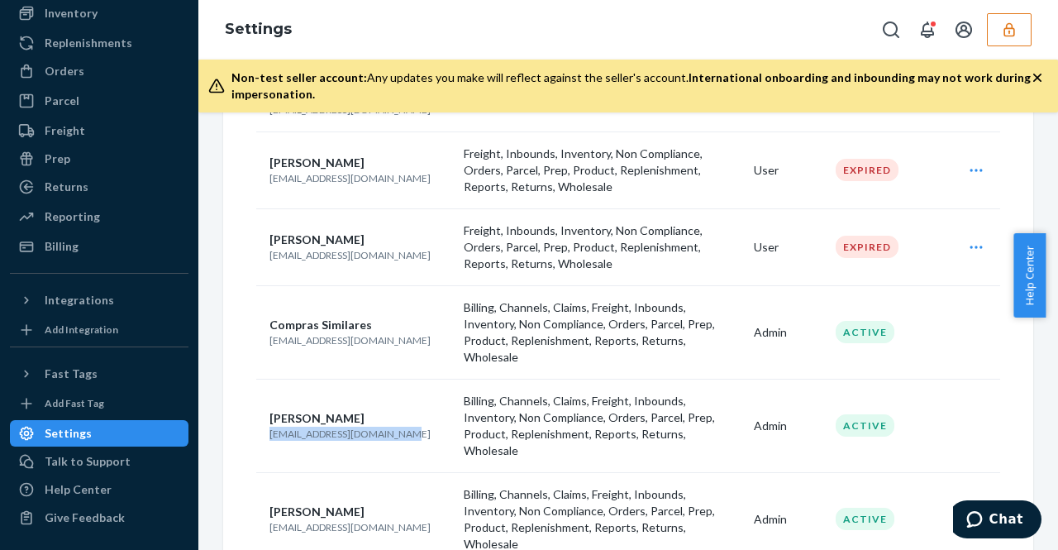
drag, startPoint x: 398, startPoint y: 411, endPoint x: 269, endPoint y: 417, distance: 129.1
click at [269, 417] on td "[PERSON_NAME] [EMAIL_ADDRESS][DOMAIN_NAME]" at bounding box center [356, 425] width 201 height 93
copy p "[EMAIL_ADDRESS][DOMAIN_NAME]"
drag, startPoint x: 271, startPoint y: 485, endPoint x: 372, endPoint y: 489, distance: 100.9
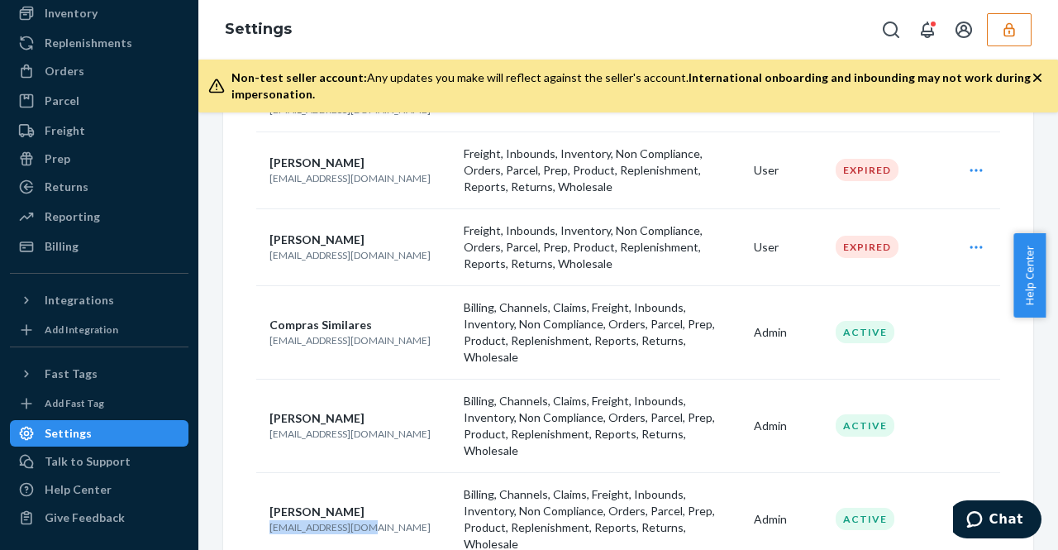
click at [372, 520] on p "[EMAIL_ADDRESS][DOMAIN_NAME]" at bounding box center [359, 527] width 181 height 14
drag, startPoint x: 344, startPoint y: 493, endPoint x: 321, endPoint y: 487, distance: 24.1
copy p "[EMAIL_ADDRESS][DOMAIN_NAME]"
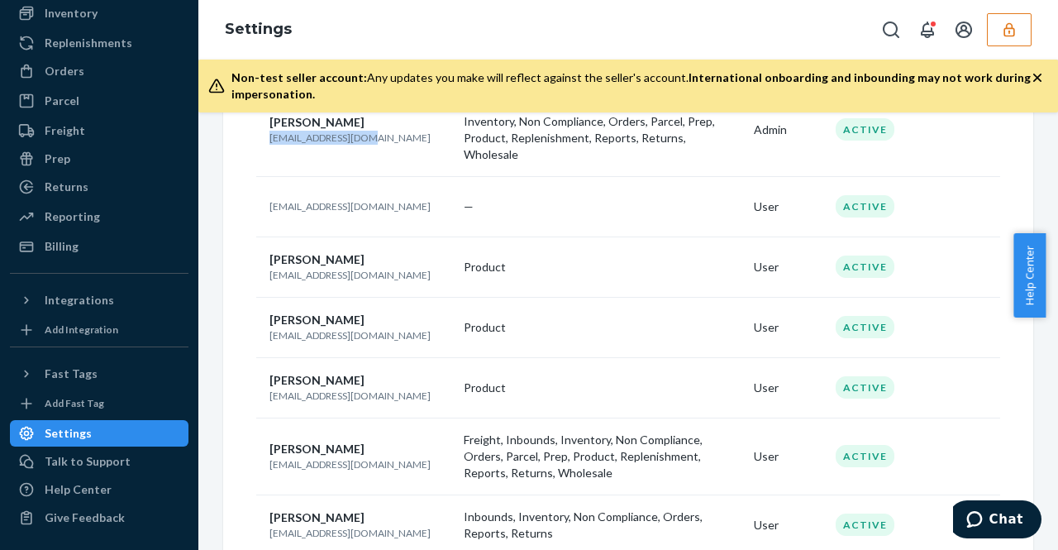
scroll to position [744, 0]
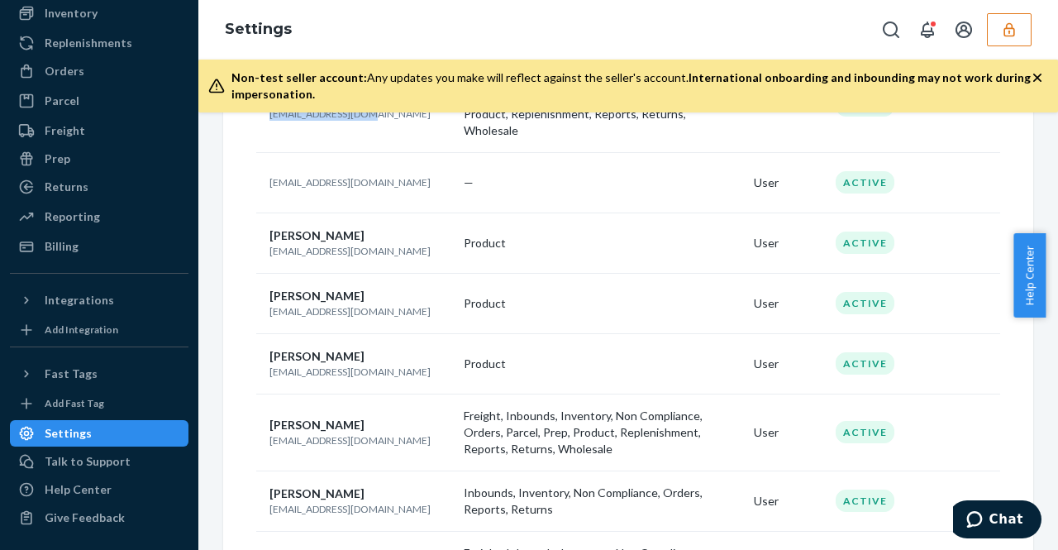
click at [995, 37] on button "button" at bounding box center [1009, 29] width 45 height 33
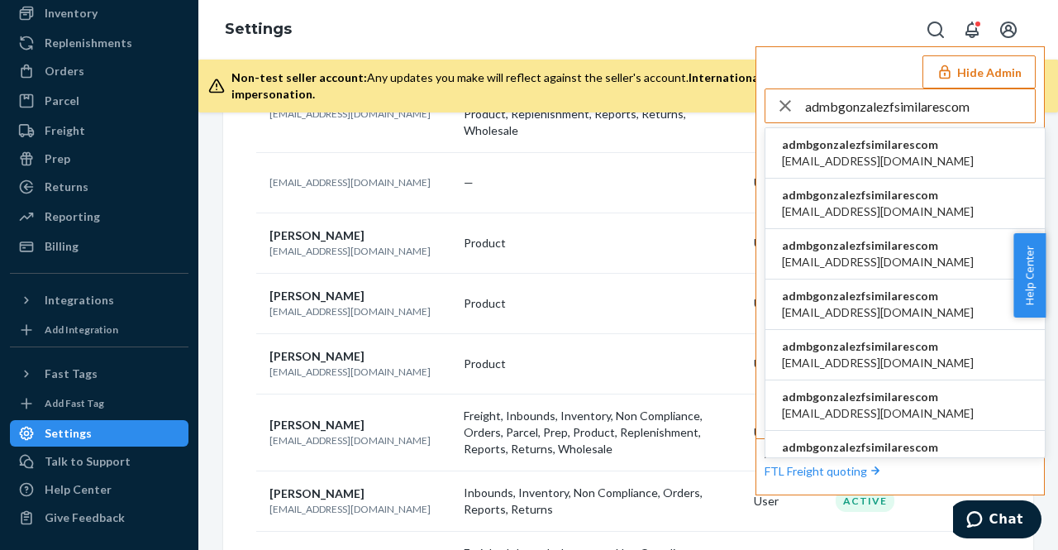
type input "admbgonzalezfsimilarescom"
click at [883, 143] on span "admbgonzalezfsimilarescom" at bounding box center [878, 144] width 192 height 17
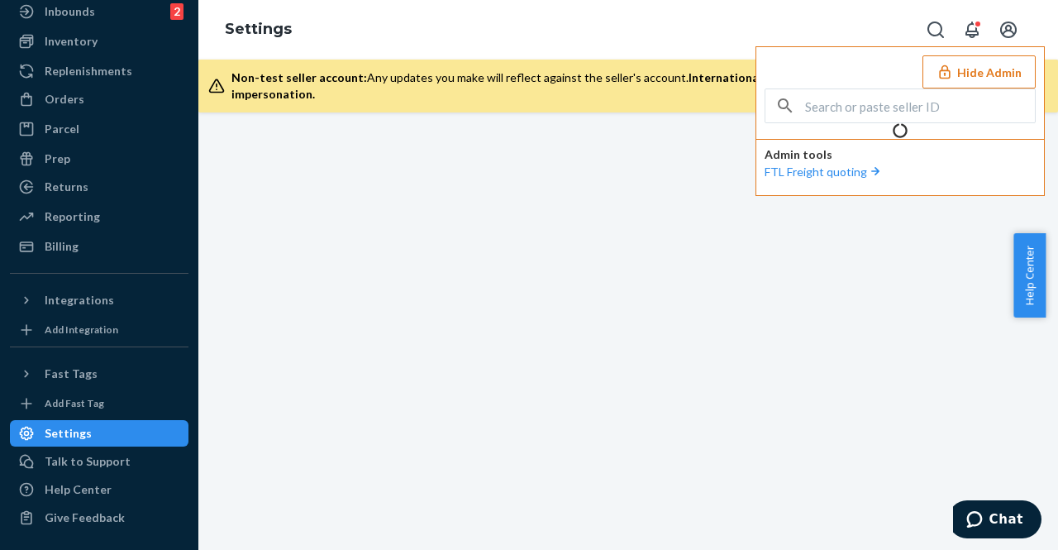
scroll to position [124, 0]
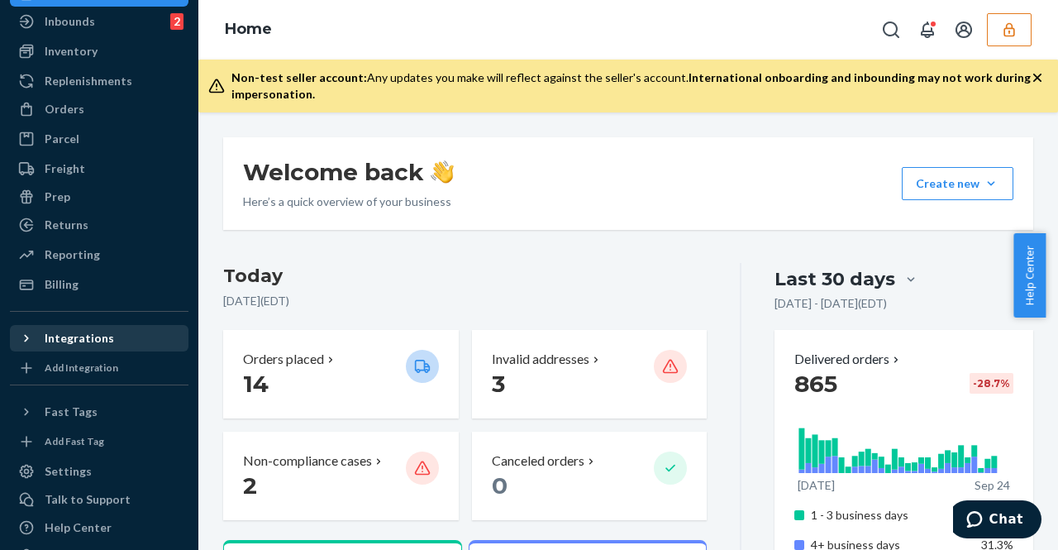
scroll to position [124, 0]
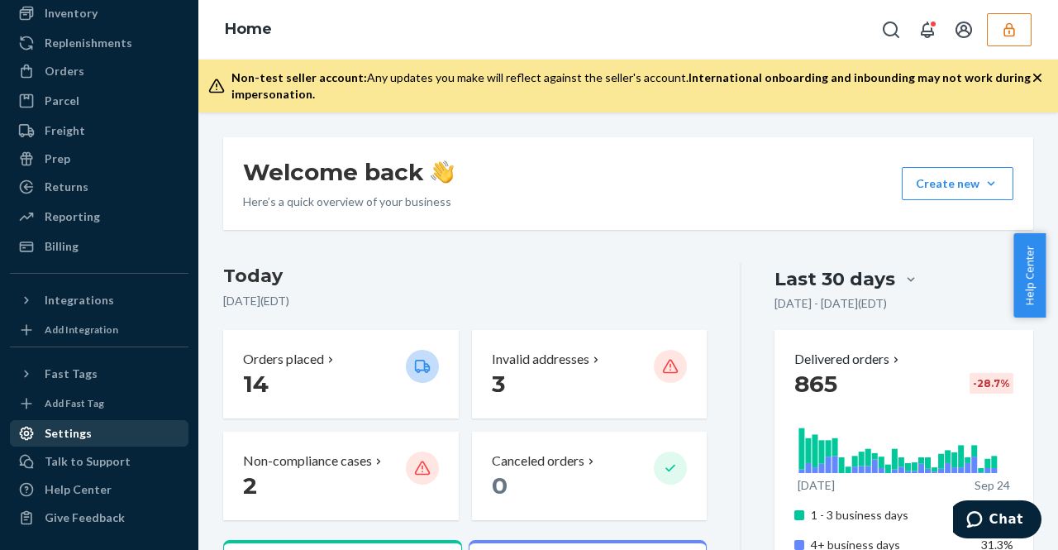
click at [75, 429] on div "Settings" at bounding box center [68, 433] width 47 height 17
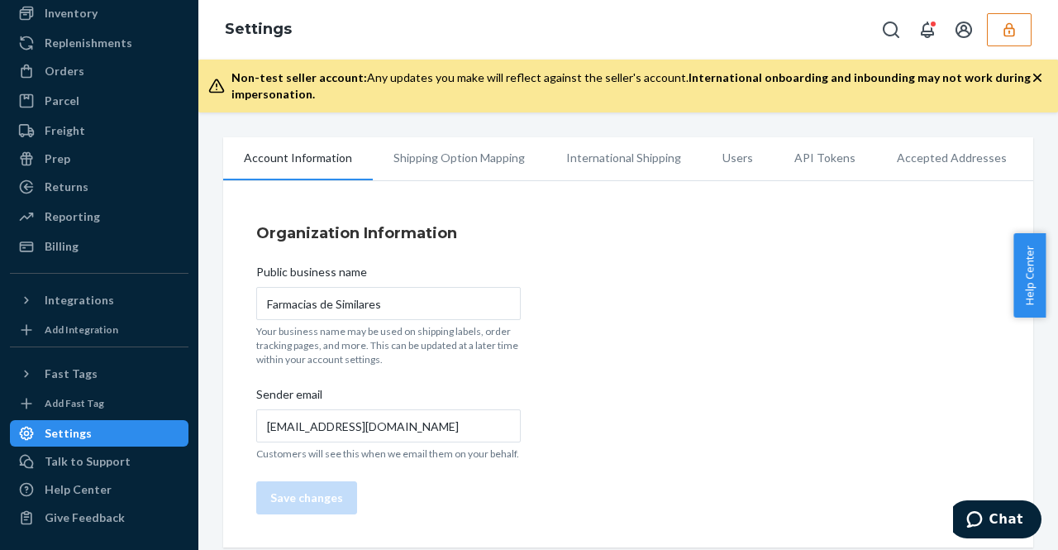
click at [734, 158] on li "Users" at bounding box center [738, 157] width 72 height 41
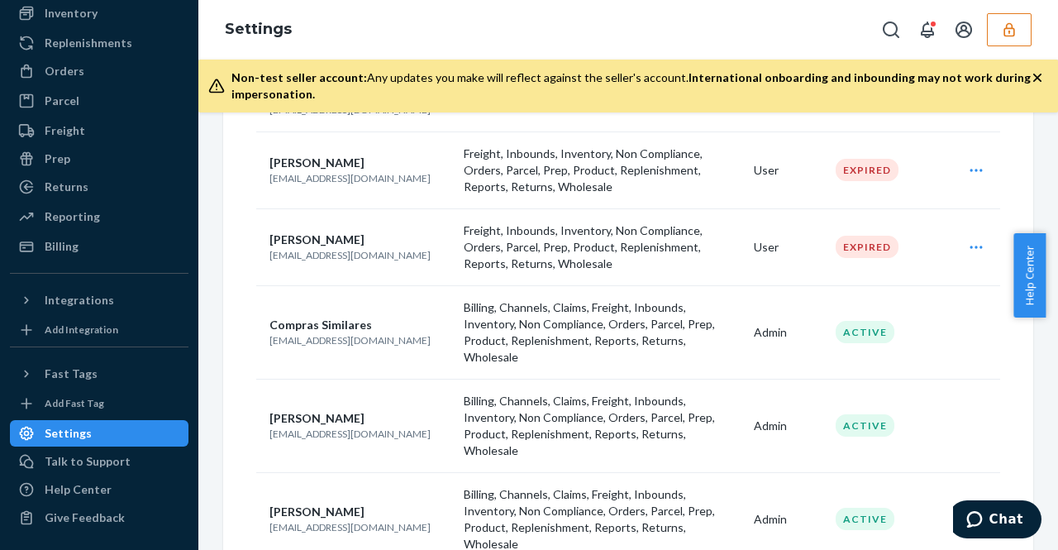
scroll to position [372, 0]
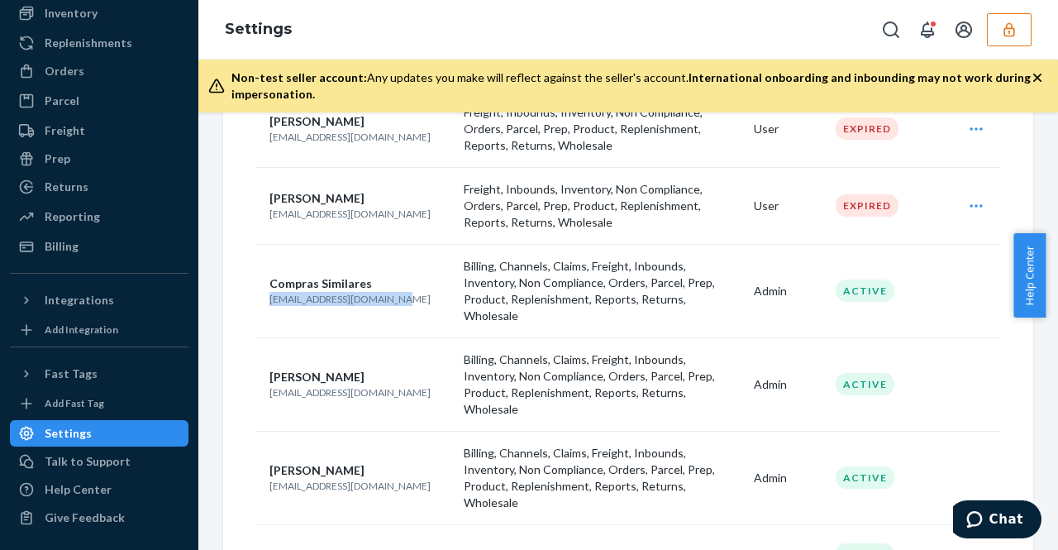
drag, startPoint x: 390, startPoint y: 290, endPoint x: 264, endPoint y: 289, distance: 125.6
click at [264, 289] on td "Compras Similares [EMAIL_ADDRESS][DOMAIN_NAME]" at bounding box center [356, 290] width 201 height 93
copy p "[EMAIL_ADDRESS][DOMAIN_NAME]"
click at [407, 301] on td "Compras Similares [EMAIL_ADDRESS][DOMAIN_NAME]" at bounding box center [356, 290] width 201 height 93
drag, startPoint x: 273, startPoint y: 364, endPoint x: 372, endPoint y: 376, distance: 99.9
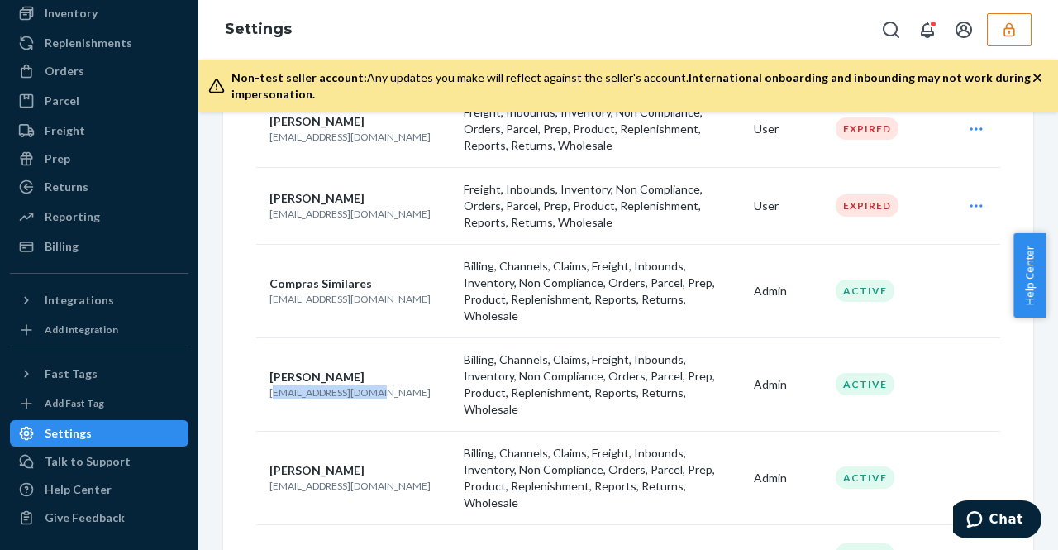
click at [372, 376] on td "[PERSON_NAME] [EMAIL_ADDRESS][DOMAIN_NAME]" at bounding box center [356, 383] width 201 height 93
click at [281, 378] on td "[PERSON_NAME] [EMAIL_ADDRESS][DOMAIN_NAME]" at bounding box center [356, 383] width 201 height 93
drag, startPoint x: 260, startPoint y: 364, endPoint x: 396, endPoint y: 369, distance: 136.5
click at [396, 369] on td "[PERSON_NAME] [EMAIL_ADDRESS][DOMAIN_NAME]" at bounding box center [356, 383] width 201 height 93
copy p "[EMAIL_ADDRESS][DOMAIN_NAME]"
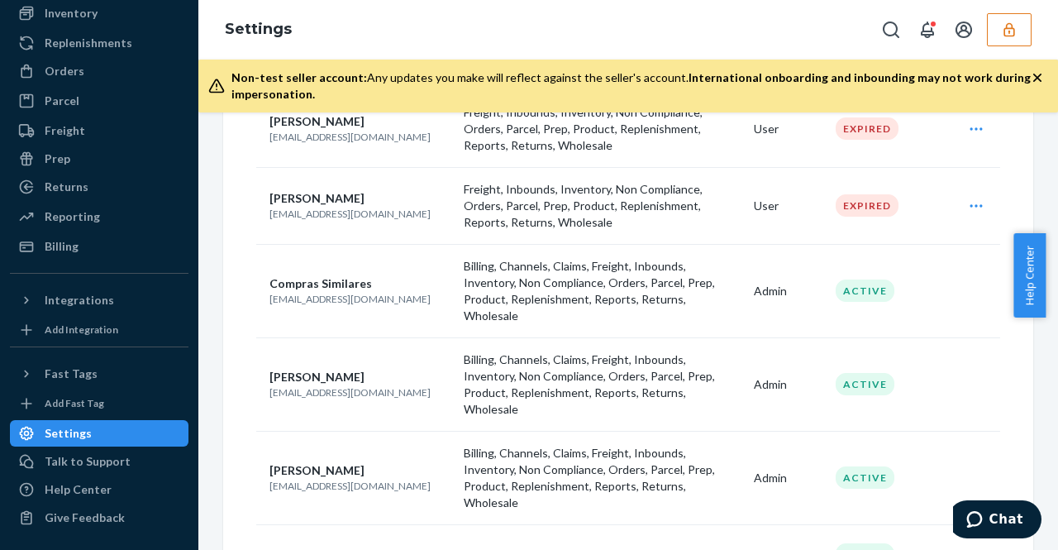
drag, startPoint x: 414, startPoint y: 422, endPoint x: 309, endPoint y: 440, distance: 106.4
click at [413, 462] on div "[PERSON_NAME]" at bounding box center [359, 470] width 181 height 17
drag, startPoint x: 269, startPoint y: 442, endPoint x: 408, endPoint y: 452, distance: 139.2
click at [413, 454] on td "Miren Elorduy melorduy@drsimi.com" at bounding box center [356, 477] width 201 height 93
copy p "[EMAIL_ADDRESS][DOMAIN_NAME]"
